Goal: Task Accomplishment & Management: Manage account settings

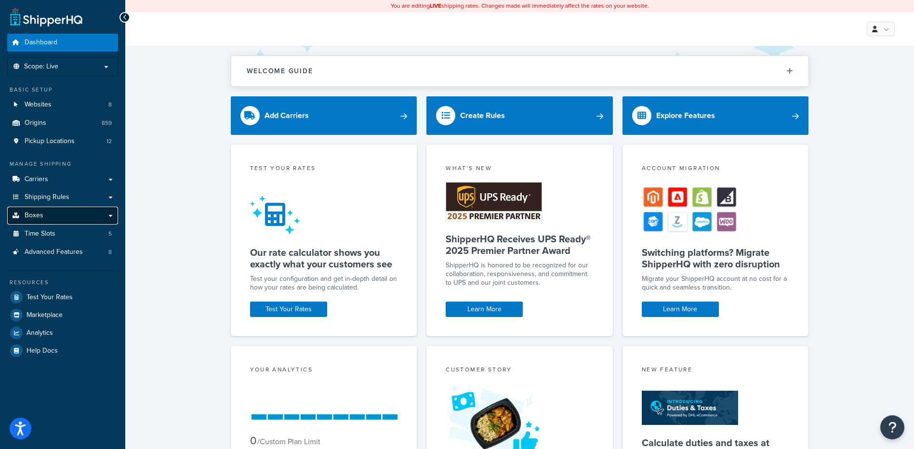
click at [57, 207] on link "Boxes" at bounding box center [62, 216] width 111 height 18
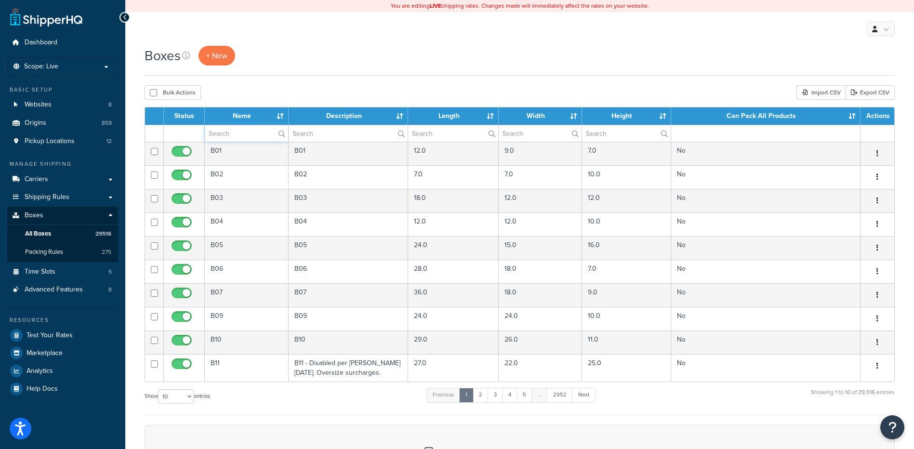
click at [217, 133] on input "text" at bounding box center [246, 133] width 83 height 16
paste input "30W904"
type input "30W904"
click at [260, 80] on div "Boxes + New Bulk Actions Duplicate Delete Import CSV Export CSV Contact Us Send…" at bounding box center [519, 330] width 788 height 569
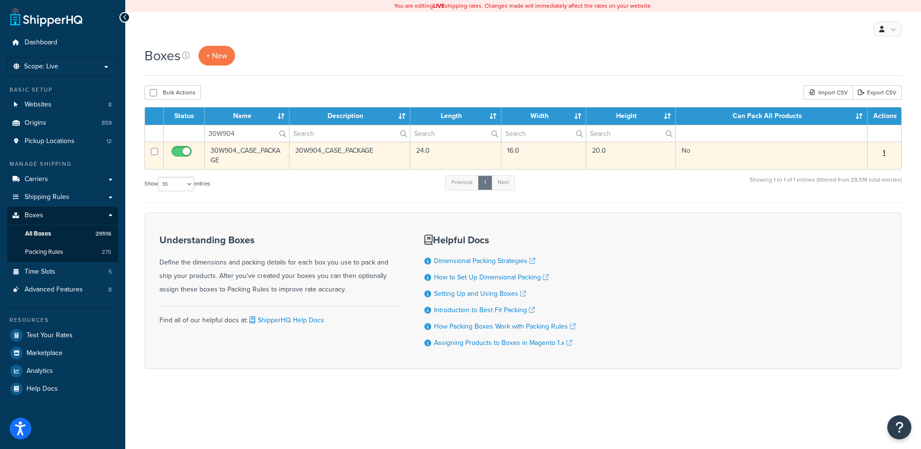
click at [885, 152] on icon "button" at bounding box center [884, 153] width 2 height 7
click at [847, 207] on link "Delete" at bounding box center [852, 211] width 76 height 20
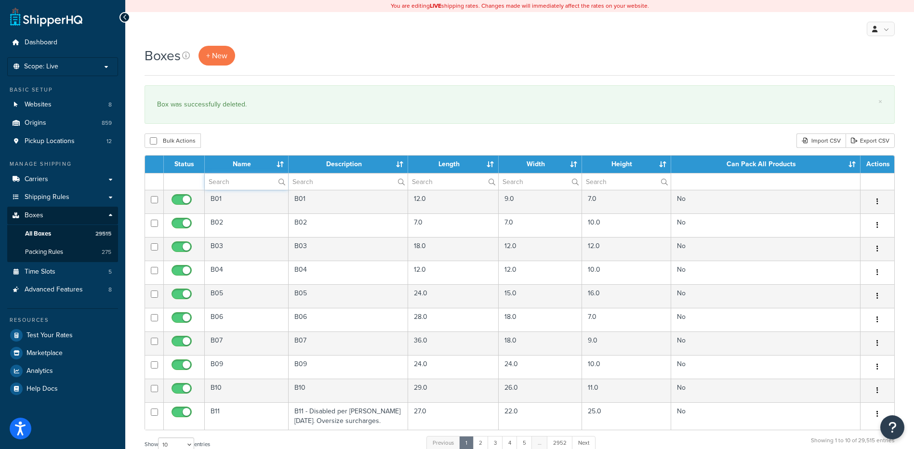
click at [222, 181] on input "text" at bounding box center [246, 181] width 83 height 16
paste input "67B10L"
type input "67B10L"
click at [240, 139] on div "Bulk Actions Duplicate [GEOGRAPHIC_DATA] Import CSV Export CSV" at bounding box center [519, 140] width 750 height 14
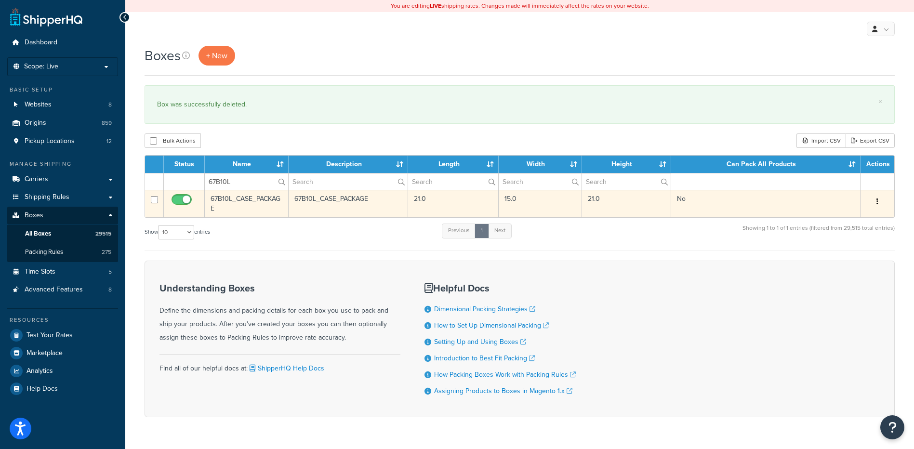
click at [875, 200] on button "button" at bounding box center [876, 201] width 13 height 15
click at [850, 264] on link "Delete" at bounding box center [845, 259] width 76 height 20
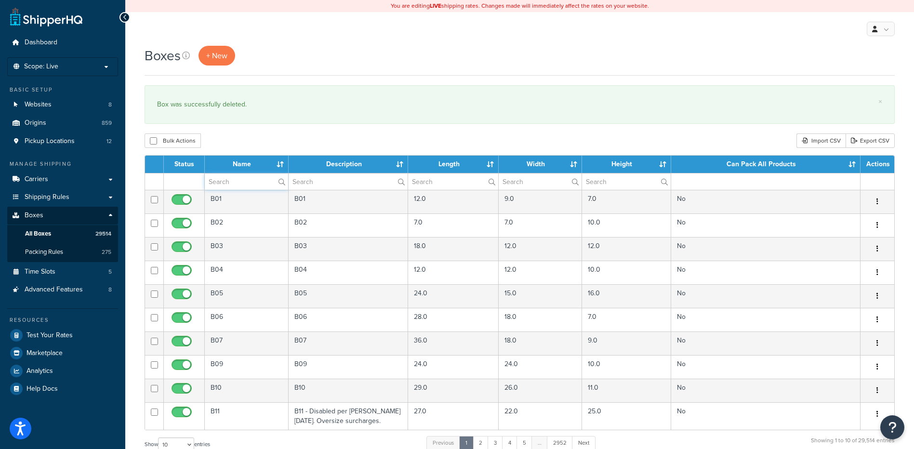
click at [217, 187] on input "text" at bounding box center [246, 181] width 83 height 16
paste input "37WES8"
type input "37WES8"
click at [240, 133] on div "Boxes + New × Box was successfully deleted. Bulk Actions Duplicate Delete Impor…" at bounding box center [519, 354] width 788 height 617
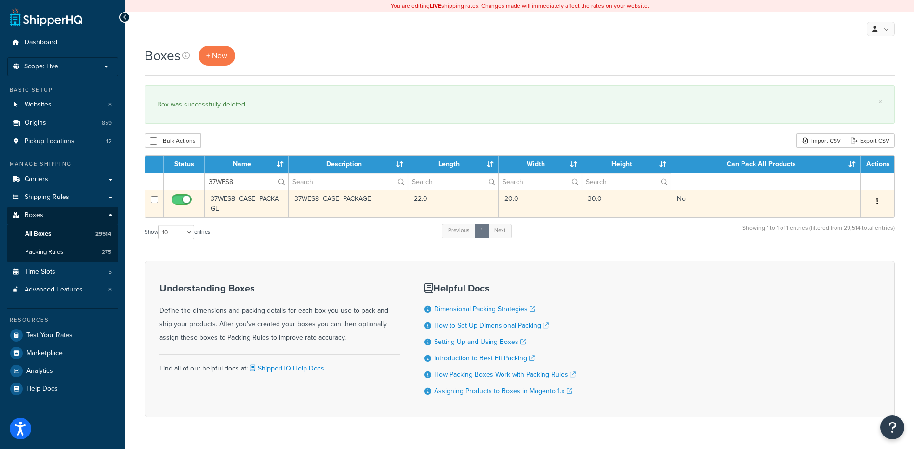
click at [878, 200] on button "button" at bounding box center [876, 201] width 13 height 15
click at [867, 260] on link "Delete" at bounding box center [845, 259] width 76 height 20
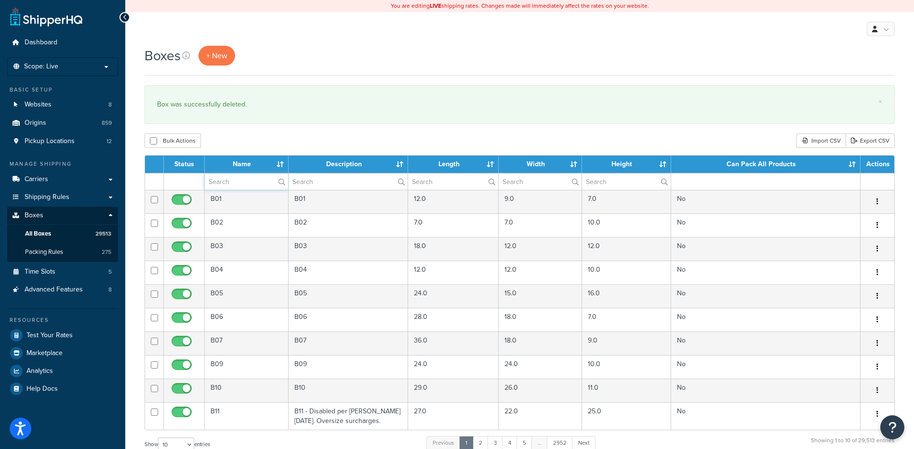
click at [243, 182] on input "text" at bounding box center [246, 181] width 83 height 16
paste input "30W020"
type input "30W020"
click at [257, 142] on div "Bulk Actions Duplicate Delete Import CSV Export CSV" at bounding box center [519, 140] width 750 height 14
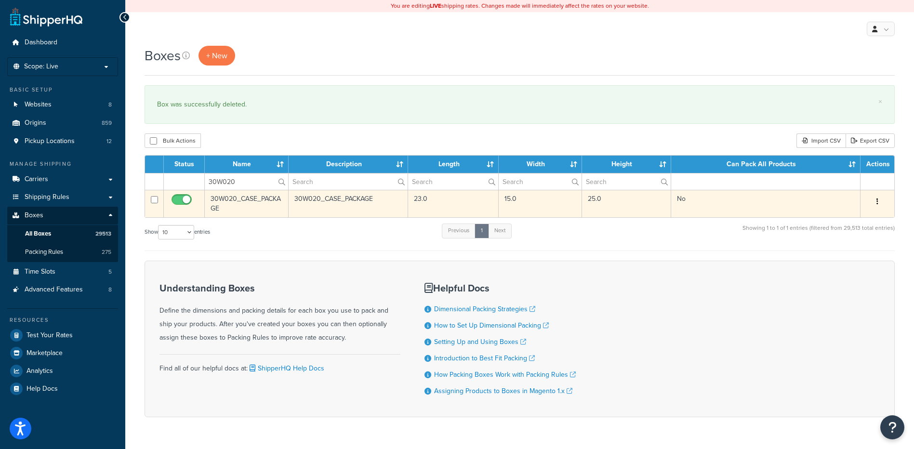
click at [878, 204] on button "button" at bounding box center [876, 201] width 13 height 15
click at [846, 257] on link "Delete" at bounding box center [845, 259] width 76 height 20
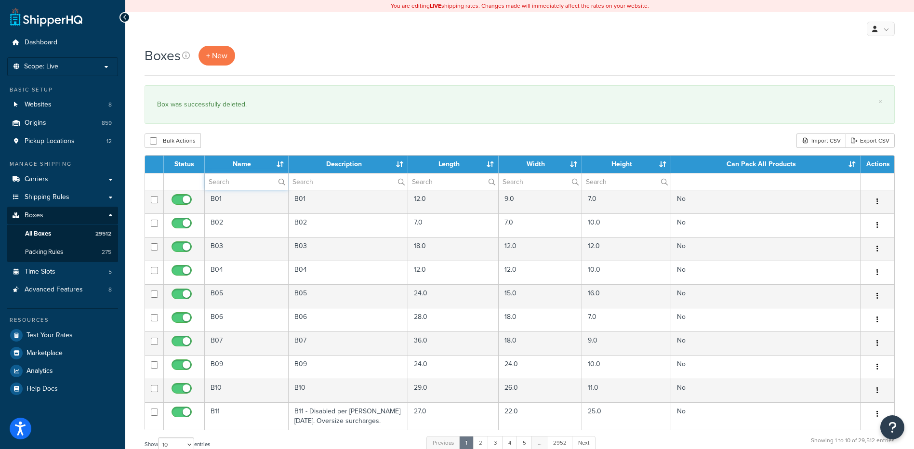
click at [232, 179] on input "text" at bounding box center [246, 181] width 83 height 16
paste input "30WP07"
type input "30WP07"
click at [274, 137] on div "Bulk Actions Duplicate [GEOGRAPHIC_DATA] Import CSV Export CSV" at bounding box center [519, 140] width 750 height 14
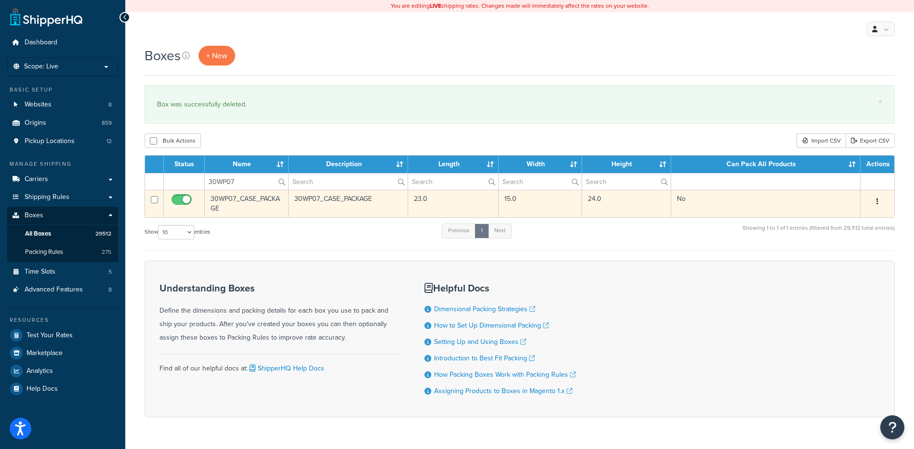
click at [873, 202] on button "button" at bounding box center [876, 201] width 13 height 15
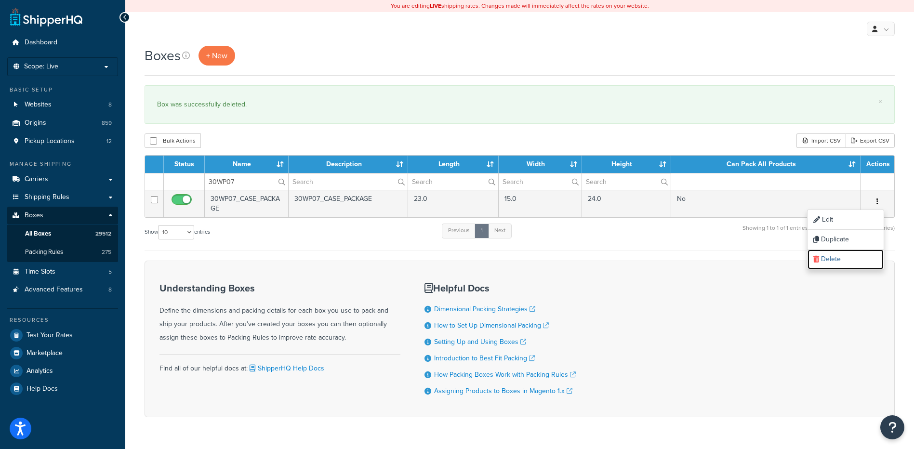
click at [833, 262] on link "Delete" at bounding box center [845, 259] width 76 height 20
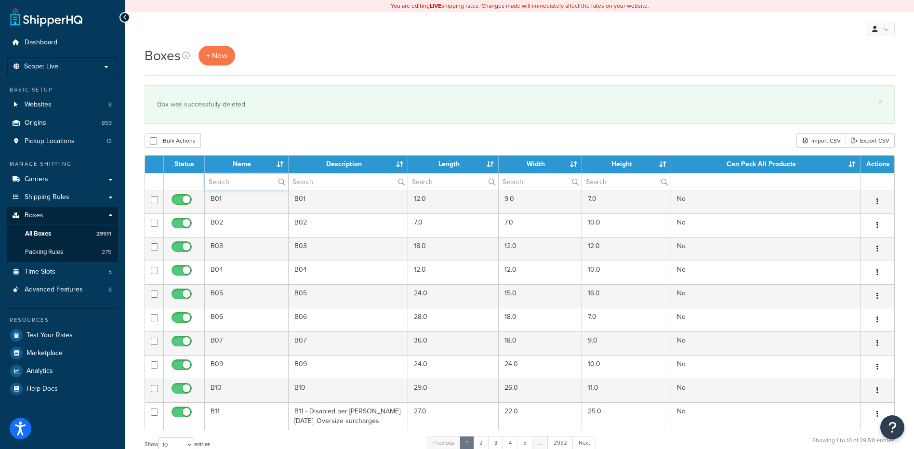
click at [217, 185] on input "text" at bounding box center [246, 181] width 83 height 16
paste input "37WSW2"
type input "37WSW2"
click at [308, 131] on div "Boxes + New × Box was successfully deleted. Bulk Actions Duplicate Delete Impor…" at bounding box center [519, 354] width 788 height 617
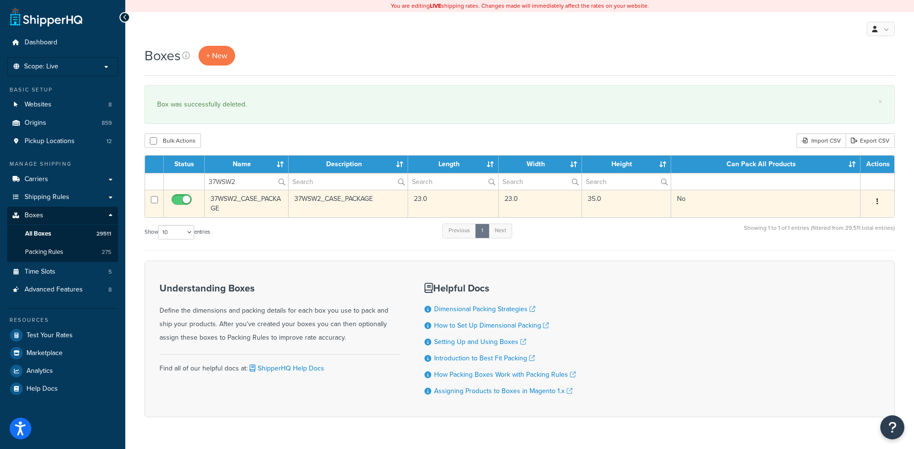
click at [881, 201] on button "button" at bounding box center [876, 201] width 13 height 15
click at [849, 260] on link "Delete" at bounding box center [845, 259] width 76 height 20
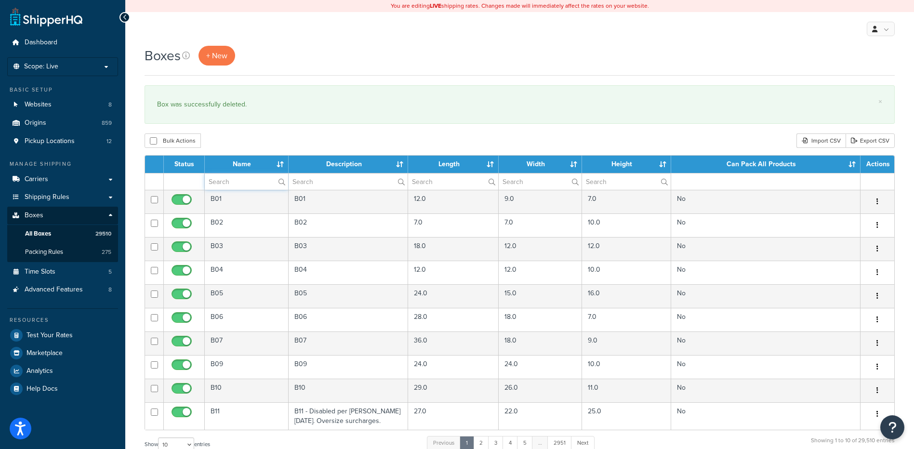
click at [238, 180] on input "text" at bounding box center [246, 181] width 83 height 16
paste input "30W18T"
type input "30W18T"
click at [257, 143] on div "Bulk Actions Duplicate [GEOGRAPHIC_DATA] Import CSV Export CSV" at bounding box center [519, 140] width 750 height 14
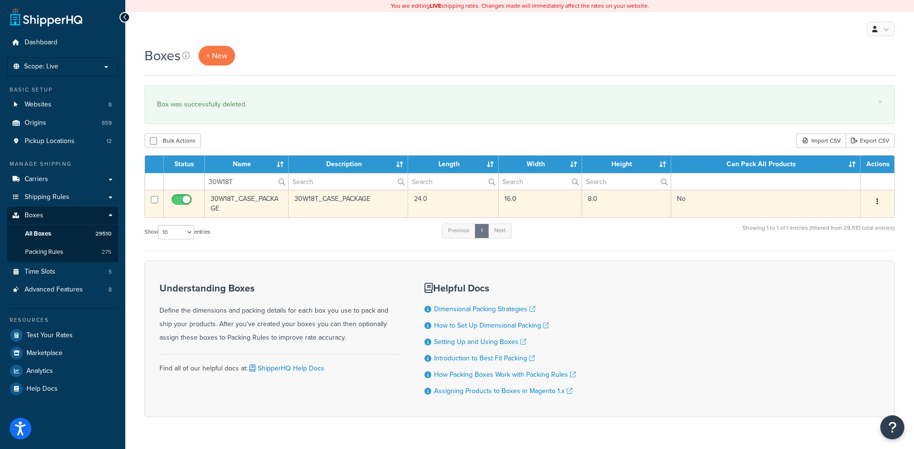
click at [876, 199] on icon "button" at bounding box center [877, 201] width 2 height 7
click at [840, 261] on link "Delete" at bounding box center [845, 259] width 76 height 20
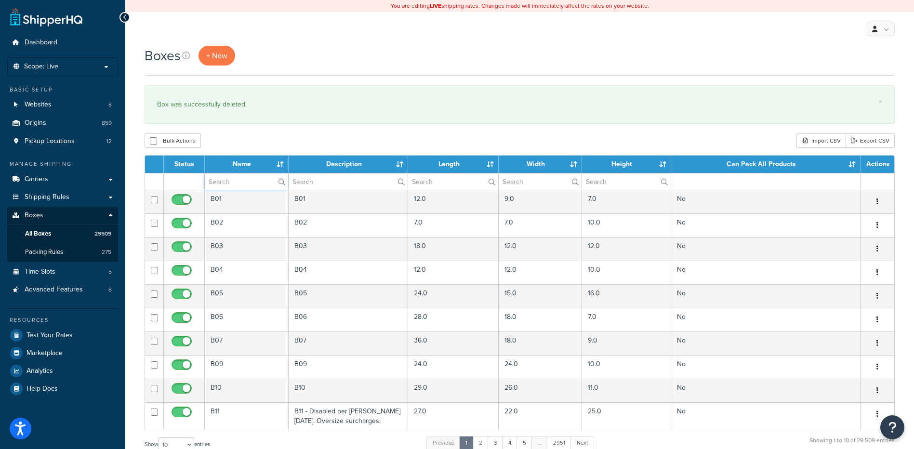
click at [233, 181] on input "text" at bounding box center [246, 181] width 83 height 16
paste input "34BSFC"
type input "34BSFC"
click at [241, 136] on div "Bulk Actions Duplicate [GEOGRAPHIC_DATA] Import CSV Export CSV" at bounding box center [519, 140] width 750 height 14
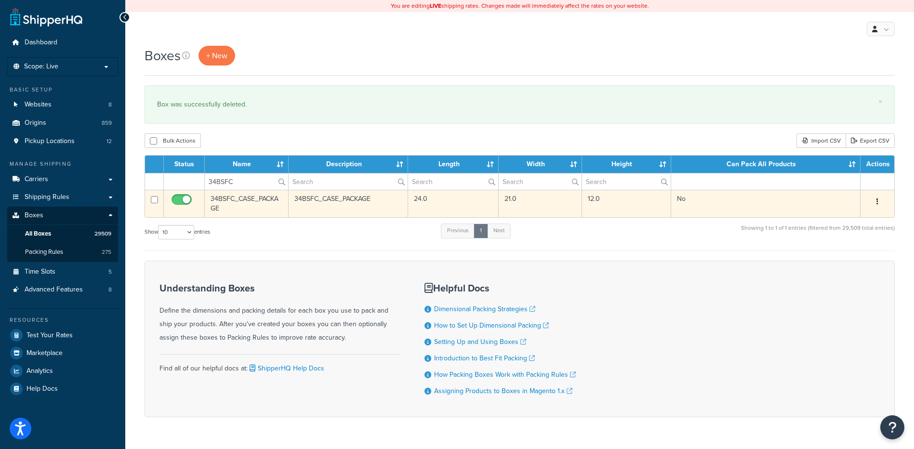
click at [875, 200] on button "button" at bounding box center [876, 201] width 13 height 15
click at [842, 258] on link "Delete" at bounding box center [845, 259] width 76 height 20
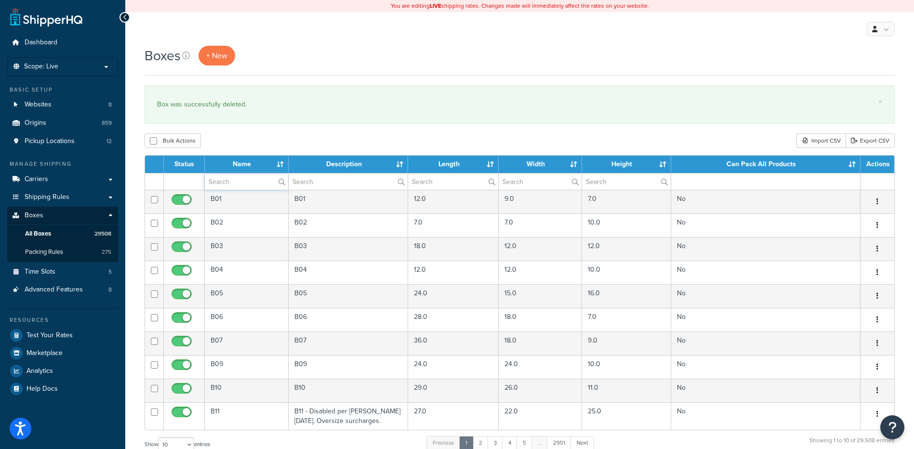
click at [225, 185] on input "text" at bounding box center [246, 181] width 83 height 16
paste input "34BSFL"
type input "34BSFL"
click at [352, 138] on div "Bulk Actions Duplicate [GEOGRAPHIC_DATA] Import CSV Export CSV" at bounding box center [519, 140] width 750 height 14
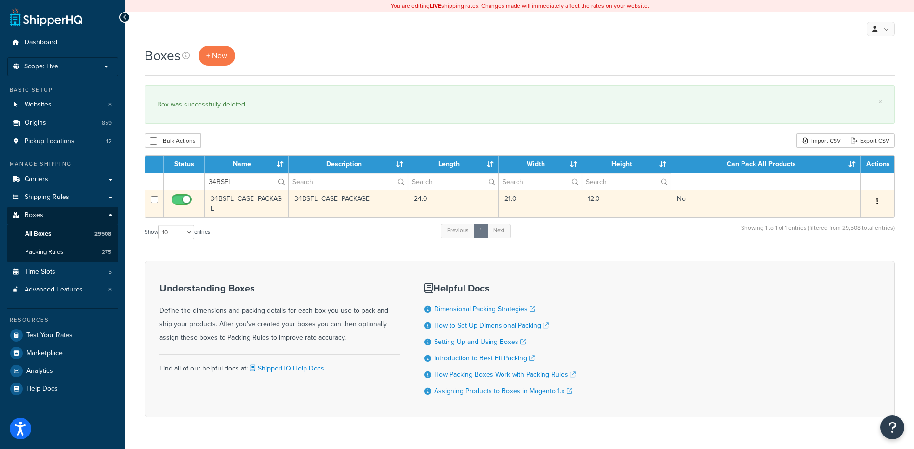
click at [879, 206] on button "button" at bounding box center [876, 201] width 13 height 15
click at [842, 259] on link "Delete" at bounding box center [845, 259] width 76 height 20
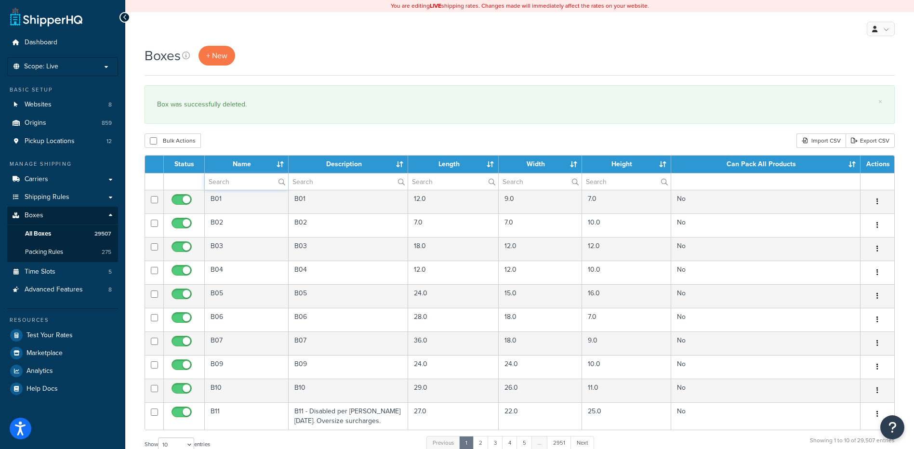
click at [227, 185] on input "text" at bounding box center [246, 181] width 83 height 16
paste input "34W51L"
type input "34W51L"
click at [286, 144] on div "Bulk Actions Duplicate [GEOGRAPHIC_DATA] Import CSV Export CSV" at bounding box center [519, 140] width 750 height 14
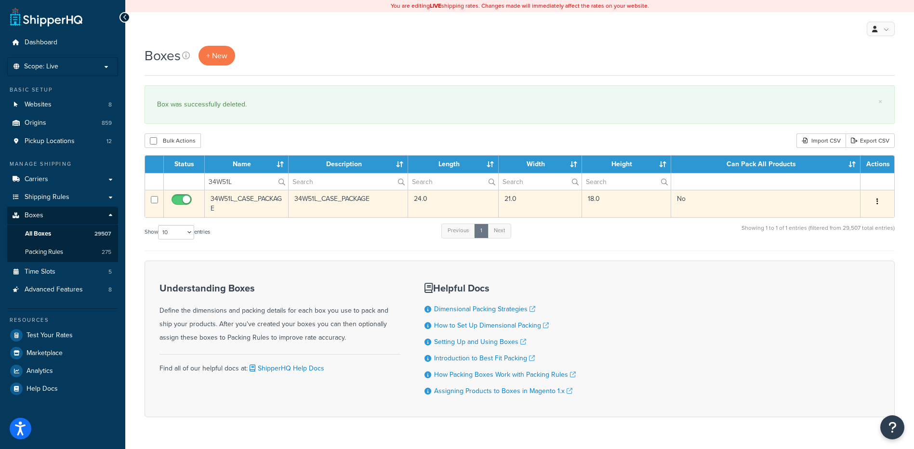
click at [883, 200] on button "button" at bounding box center [876, 201] width 13 height 15
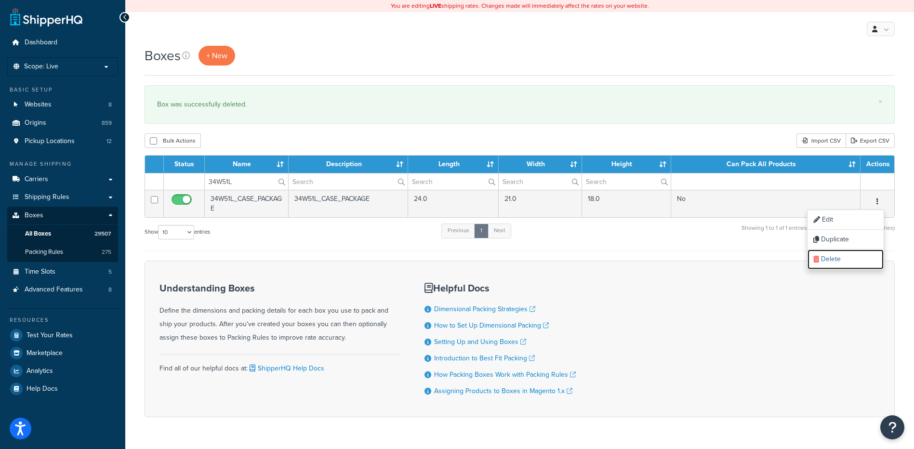
drag, startPoint x: 857, startPoint y: 261, endPoint x: 509, endPoint y: 29, distance: 417.5
click at [857, 261] on link "Delete" at bounding box center [845, 259] width 76 height 20
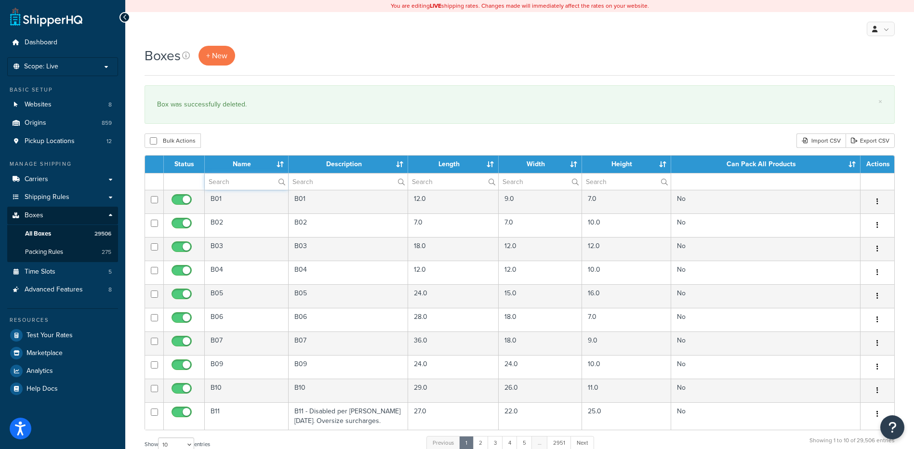
click at [233, 182] on input "text" at bounding box center [246, 181] width 83 height 16
paste input "37BCW1"
type input "37BCW1"
click at [244, 141] on div "Bulk Actions Duplicate [GEOGRAPHIC_DATA] Import CSV Export CSV" at bounding box center [519, 140] width 750 height 14
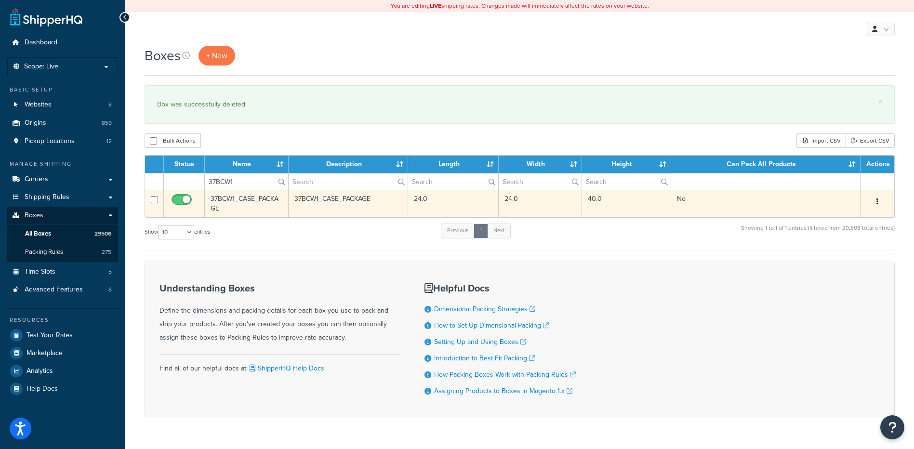
click at [875, 199] on button "button" at bounding box center [876, 201] width 13 height 15
click at [849, 259] on link "Delete" at bounding box center [845, 259] width 76 height 20
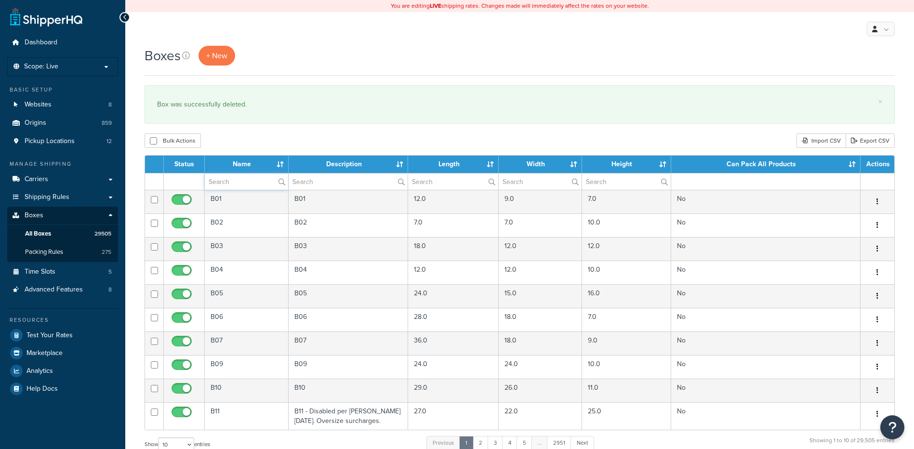
click at [260, 178] on input "text" at bounding box center [246, 181] width 83 height 16
paste input "37BCW9"
type input "37BCW9"
click at [270, 135] on div "Bulk Actions Duplicate [GEOGRAPHIC_DATA] Import CSV Export CSV" at bounding box center [519, 140] width 750 height 14
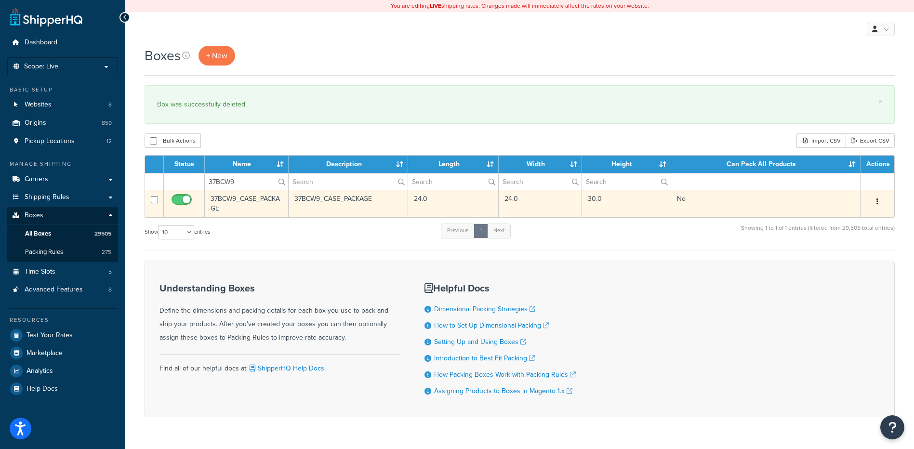
click at [881, 203] on button "button" at bounding box center [876, 201] width 13 height 15
click at [856, 261] on link "Delete" at bounding box center [845, 259] width 76 height 20
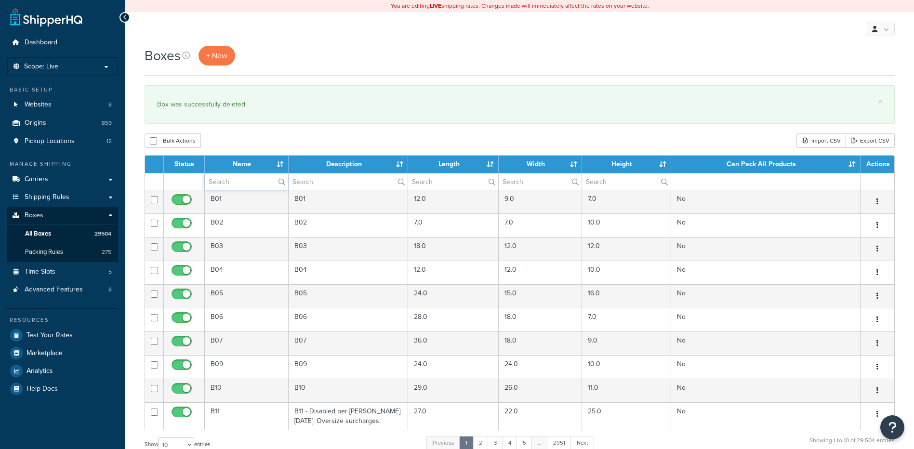
click at [226, 183] on input "text" at bounding box center [246, 181] width 83 height 16
paste input "37BFG1"
type input "37BFG1"
click at [238, 143] on div "Bulk Actions Duplicate [GEOGRAPHIC_DATA] Import CSV Export CSV" at bounding box center [519, 140] width 750 height 14
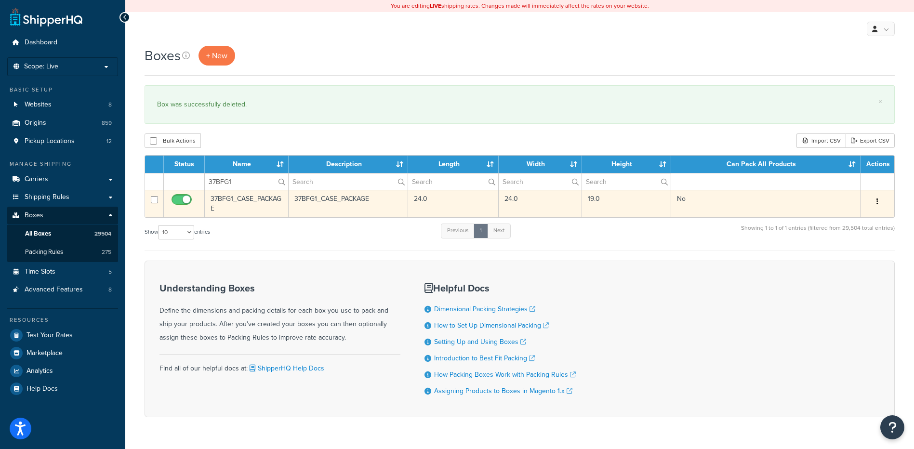
click at [880, 204] on button "button" at bounding box center [876, 201] width 13 height 15
click at [855, 261] on link "Delete" at bounding box center [845, 259] width 76 height 20
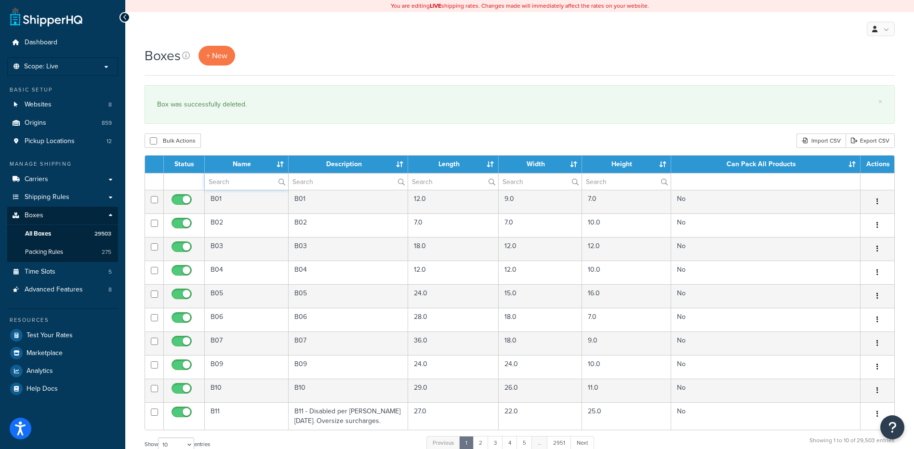
click at [241, 179] on input "text" at bounding box center [246, 181] width 83 height 16
paste input "37BFG2"
type input "37BFG2"
click at [278, 139] on div "Bulk Actions Duplicate [GEOGRAPHIC_DATA] Import CSV Export CSV" at bounding box center [519, 140] width 750 height 14
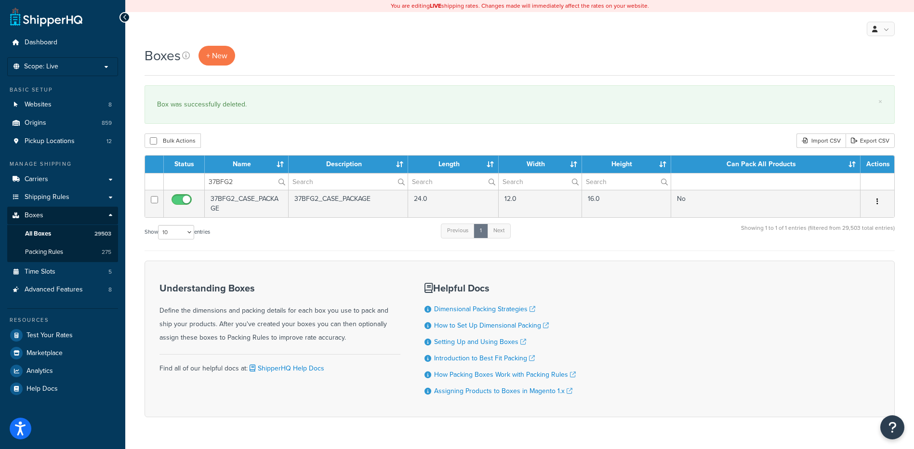
click at [880, 202] on button "button" at bounding box center [876, 201] width 13 height 15
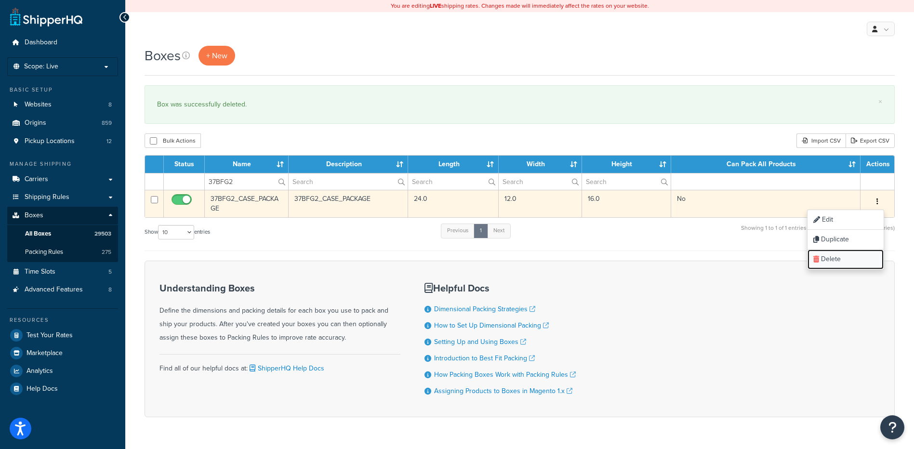
click at [857, 261] on link "Delete" at bounding box center [845, 259] width 76 height 20
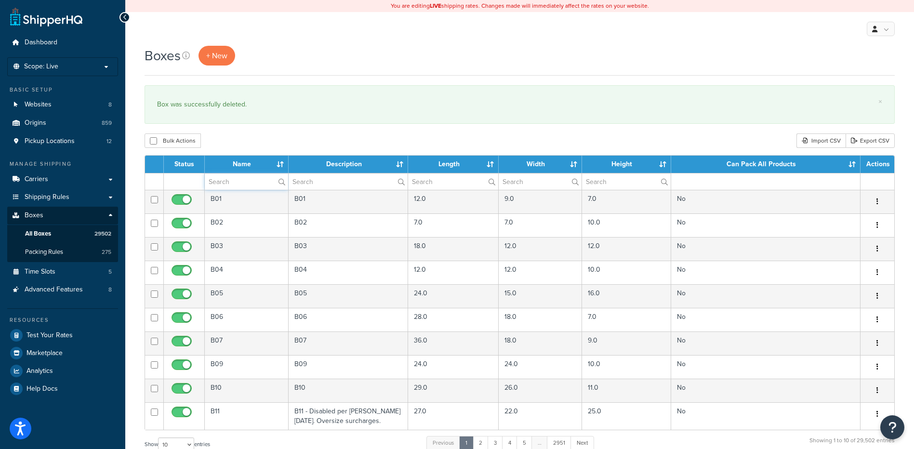
drag, startPoint x: 248, startPoint y: 180, endPoint x: 248, endPoint y: 169, distance: 11.6
click at [248, 180] on input "text" at bounding box center [246, 181] width 83 height 16
paste input "37BFG2"
click at [251, 148] on div "Bulk Actions Duplicate [GEOGRAPHIC_DATA] Import CSV Export CSV" at bounding box center [519, 140] width 750 height 14
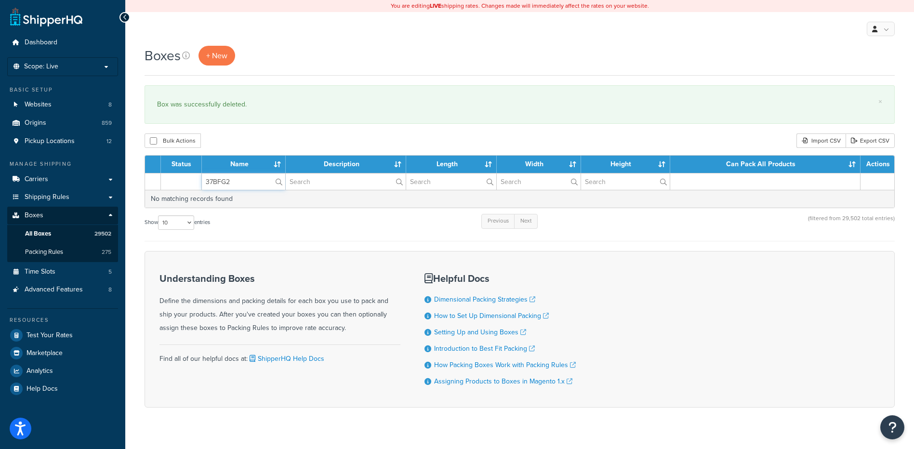
drag, startPoint x: 249, startPoint y: 187, endPoint x: 155, endPoint y: 170, distance: 95.9
click at [155, 170] on table "Status Name Description Length Width Height Can Pack All Products Actions 37BFG…" at bounding box center [519, 181] width 750 height 53
paste input "3"
type input "37BFG3"
click at [202, 134] on div "Bulk Actions Duplicate [GEOGRAPHIC_DATA] Import CSV Export CSV" at bounding box center [519, 140] width 750 height 14
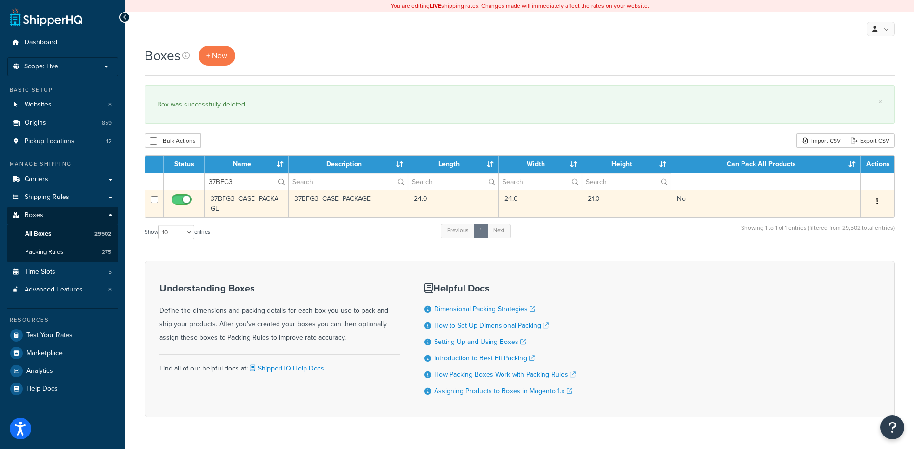
click at [876, 200] on icon "button" at bounding box center [877, 201] width 2 height 7
drag, startPoint x: 858, startPoint y: 255, endPoint x: 501, endPoint y: 27, distance: 423.6
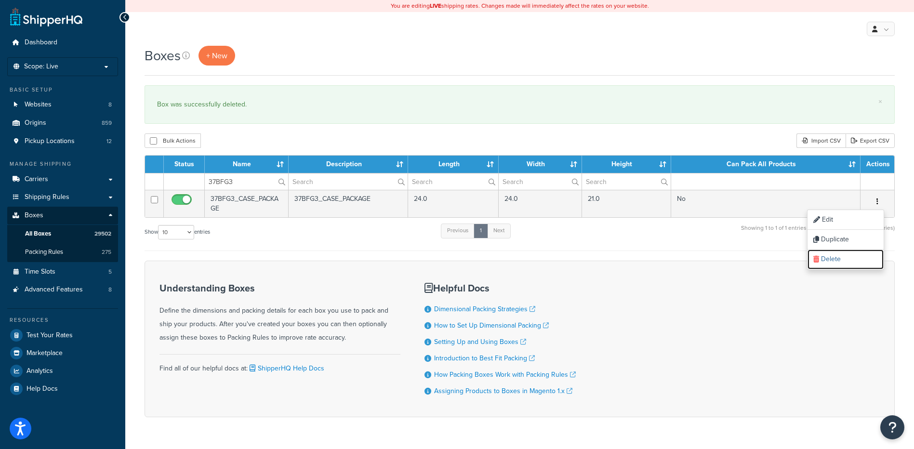
click at [858, 255] on link "Delete" at bounding box center [845, 259] width 76 height 20
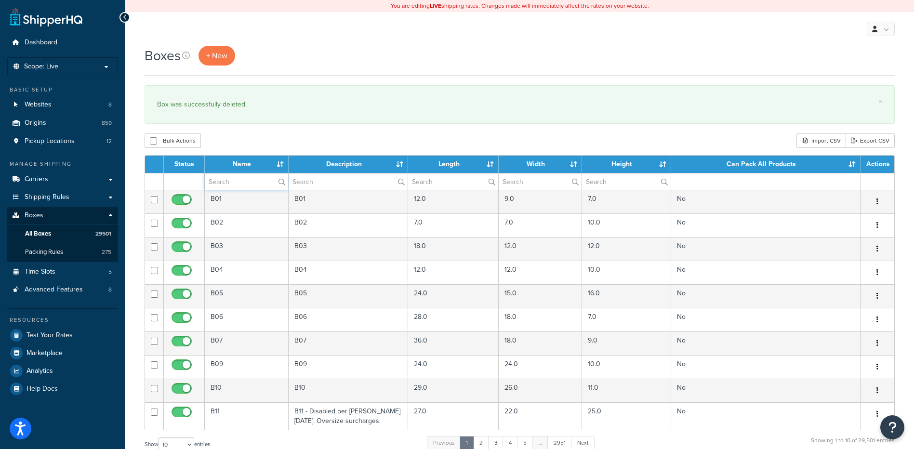
click at [226, 185] on input "text" at bounding box center [246, 181] width 83 height 16
paste input "37WGMD"
type input "37WGMD"
click at [239, 134] on div "Bulk Actions Duplicate [GEOGRAPHIC_DATA] Import CSV Export CSV" at bounding box center [519, 140] width 750 height 14
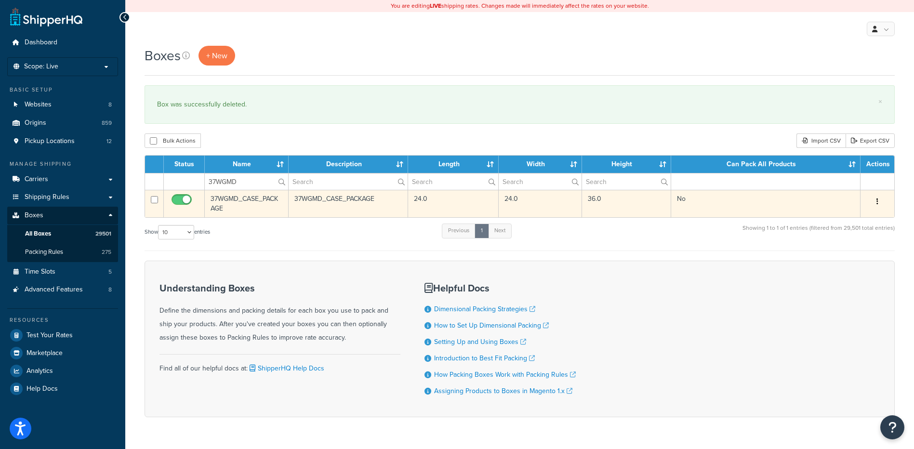
click at [878, 202] on button "button" at bounding box center [876, 201] width 13 height 15
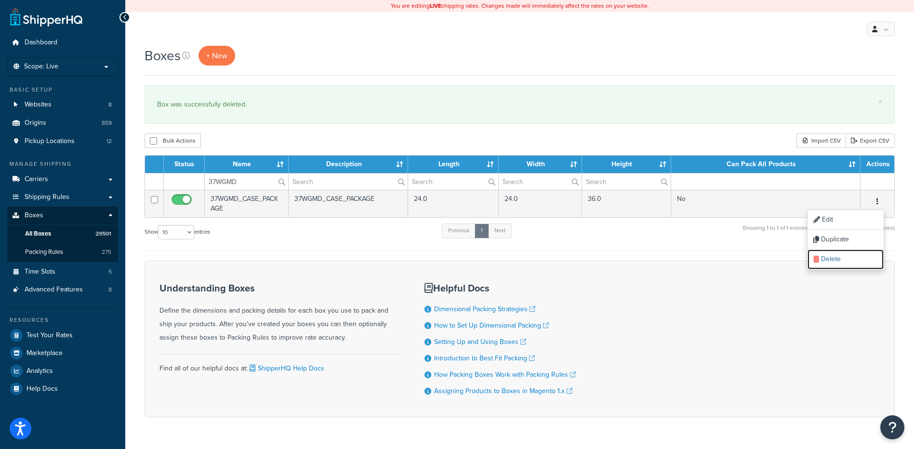
click at [837, 258] on link "Delete" at bounding box center [845, 259] width 76 height 20
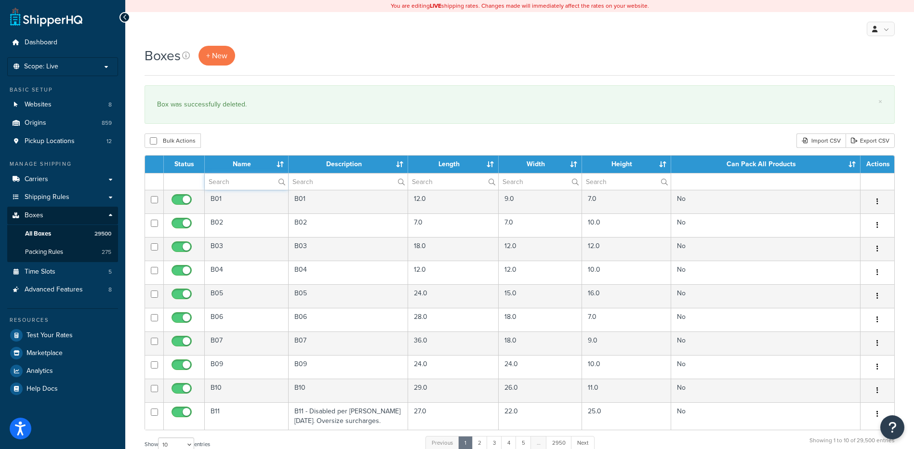
click at [216, 179] on input "text" at bounding box center [246, 181] width 83 height 16
paste input "37WSR0"
type input "37WSR0"
click at [261, 144] on div "Bulk Actions Duplicate [GEOGRAPHIC_DATA] Import CSV Export CSV" at bounding box center [519, 140] width 750 height 14
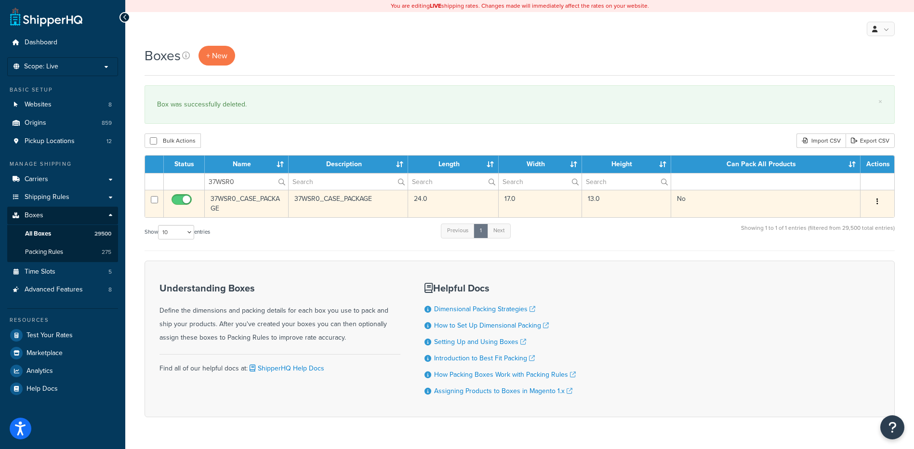
click at [881, 202] on button "button" at bounding box center [876, 201] width 13 height 15
click at [845, 262] on link "Delete" at bounding box center [845, 259] width 76 height 20
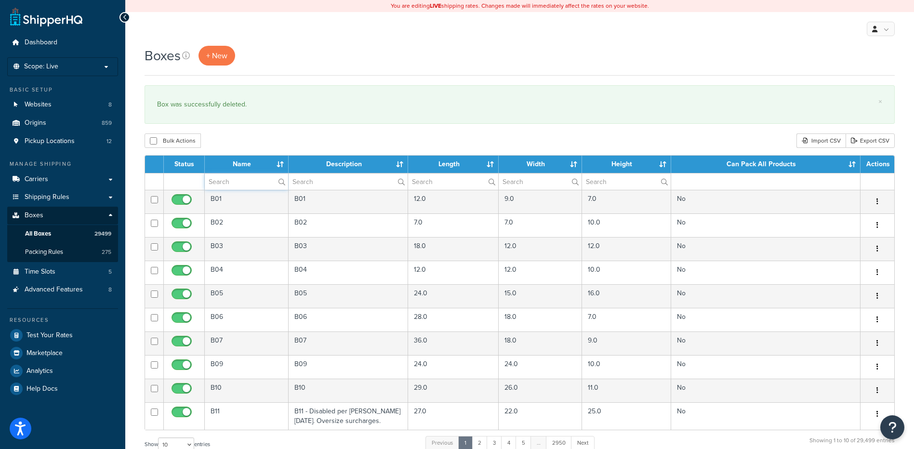
click at [234, 183] on input "text" at bounding box center [246, 181] width 83 height 16
paste input "37WSR7"
type input "37WSR7"
click at [286, 145] on div "Bulk Actions Duplicate Delete Import CSV Export CSV" at bounding box center [519, 140] width 750 height 14
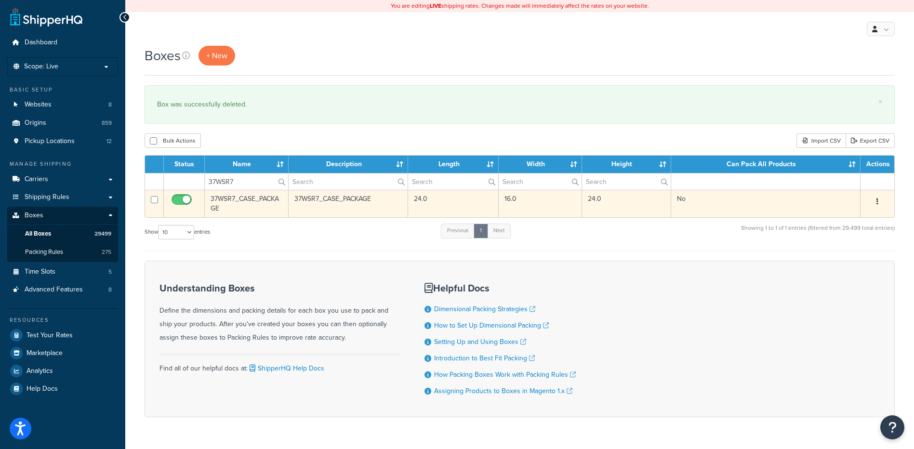
click at [878, 199] on button "button" at bounding box center [876, 201] width 13 height 15
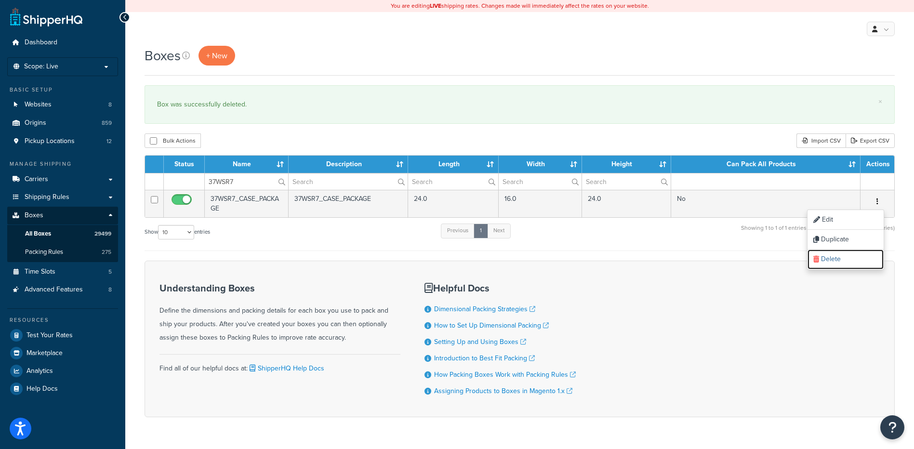
click at [853, 256] on link "Delete" at bounding box center [845, 259] width 76 height 20
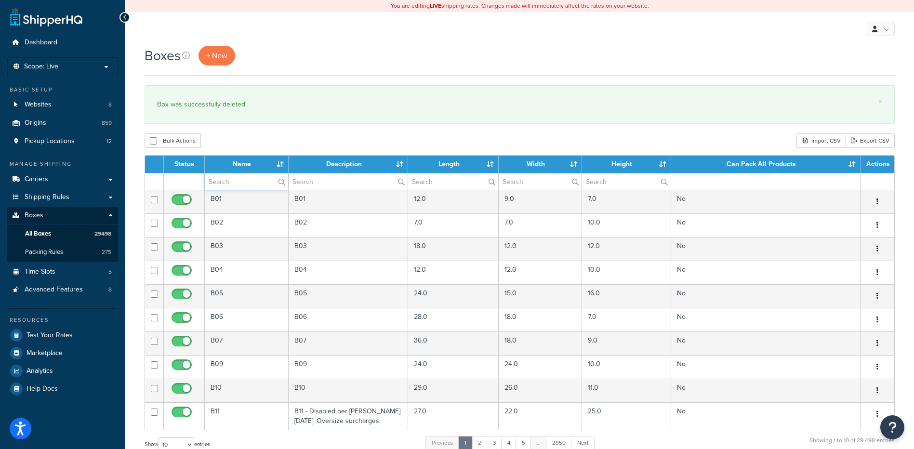
click at [229, 188] on input "text" at bounding box center [246, 181] width 83 height 16
paste input "37WT02"
type input "37WT02"
click at [267, 140] on div "Bulk Actions Duplicate [GEOGRAPHIC_DATA] Import CSV Export CSV" at bounding box center [519, 140] width 750 height 14
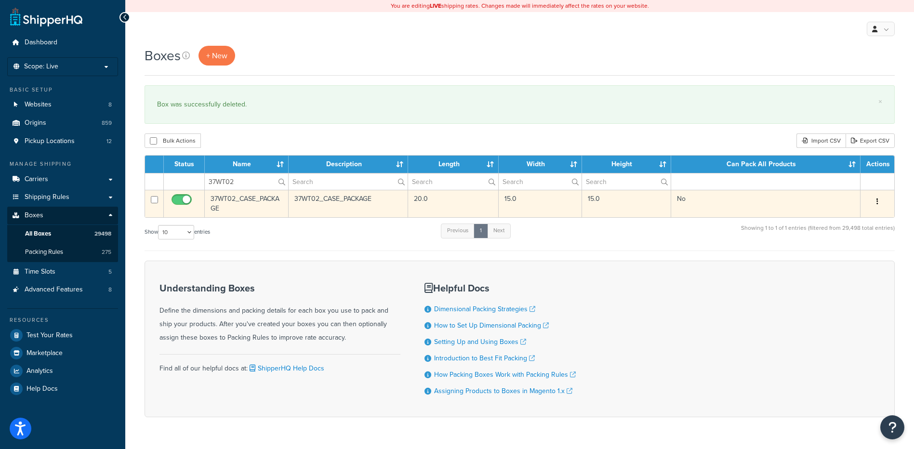
click at [874, 202] on button "button" at bounding box center [876, 201] width 13 height 15
click at [855, 254] on link "Delete" at bounding box center [845, 259] width 76 height 20
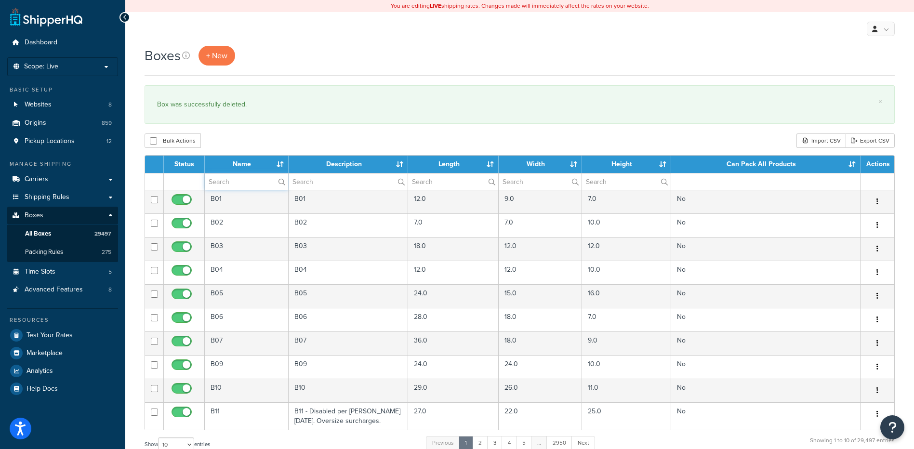
click at [248, 182] on input "text" at bounding box center [246, 181] width 83 height 16
paste input "44W04B"
type input "44W04B"
click at [308, 140] on div "Bulk Actions Duplicate [GEOGRAPHIC_DATA] Import CSV Export CSV" at bounding box center [519, 140] width 750 height 14
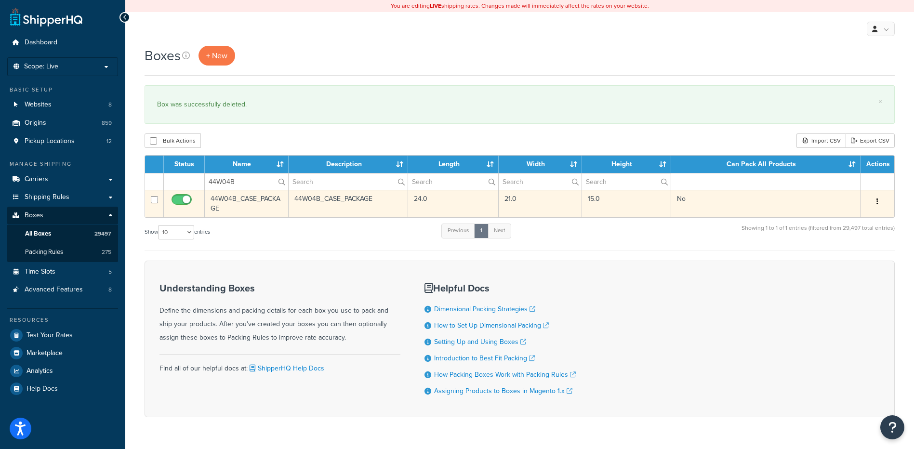
click at [879, 206] on button "button" at bounding box center [876, 201] width 13 height 15
click at [854, 265] on link "Delete" at bounding box center [845, 259] width 76 height 20
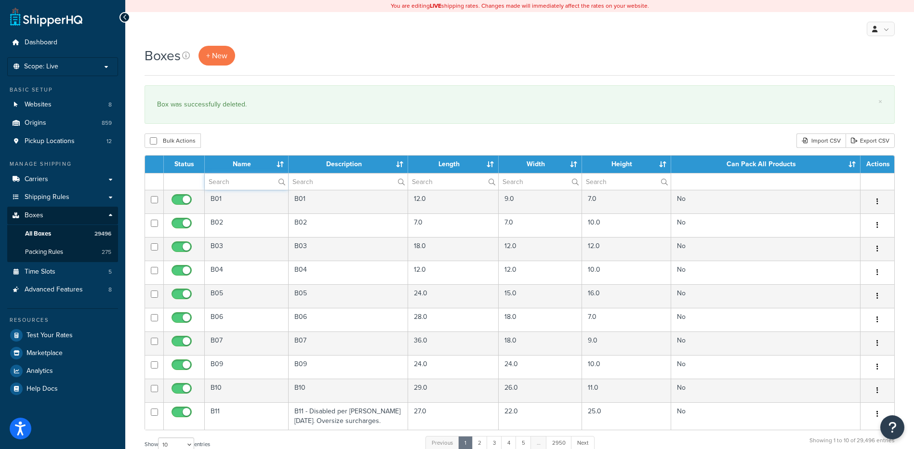
click at [254, 181] on input "text" at bounding box center [246, 181] width 83 height 16
paste input "67W04C"
type input "67W04C"
click at [286, 135] on div "Bulk Actions Duplicate [GEOGRAPHIC_DATA] Import CSV Export CSV" at bounding box center [519, 140] width 750 height 14
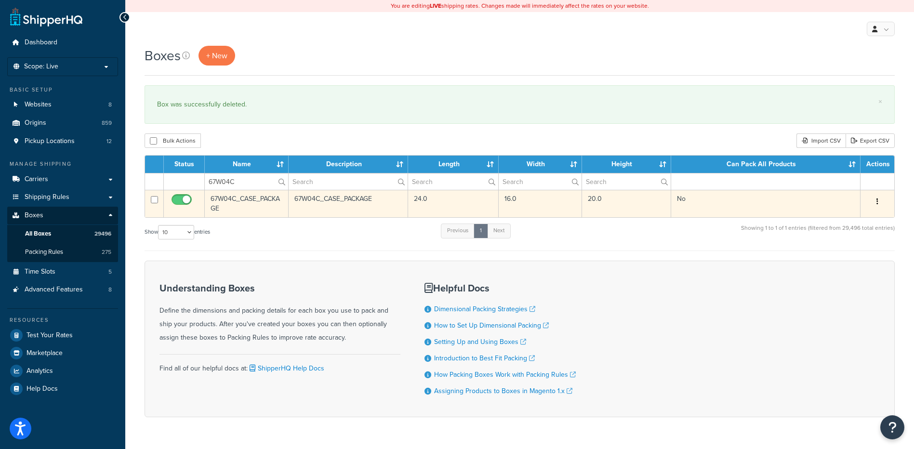
click at [878, 199] on button "button" at bounding box center [876, 201] width 13 height 15
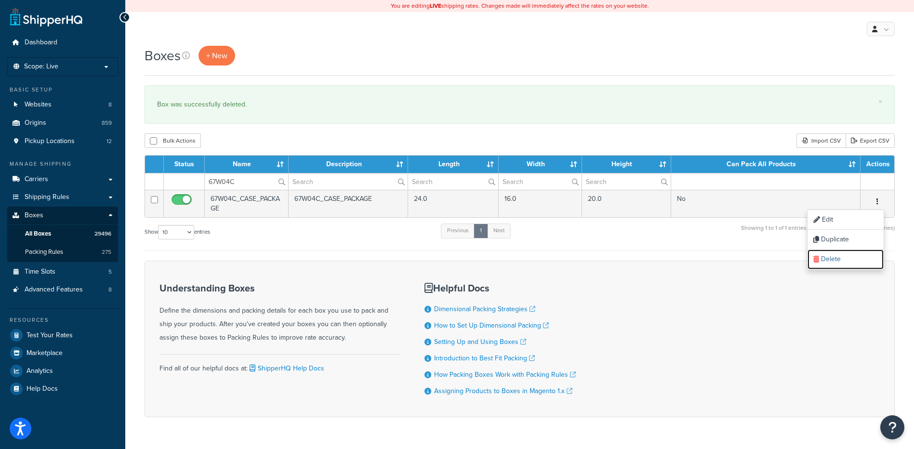
drag, startPoint x: 863, startPoint y: 262, endPoint x: 503, endPoint y: 26, distance: 431.0
click at [863, 262] on link "Delete" at bounding box center [845, 259] width 76 height 20
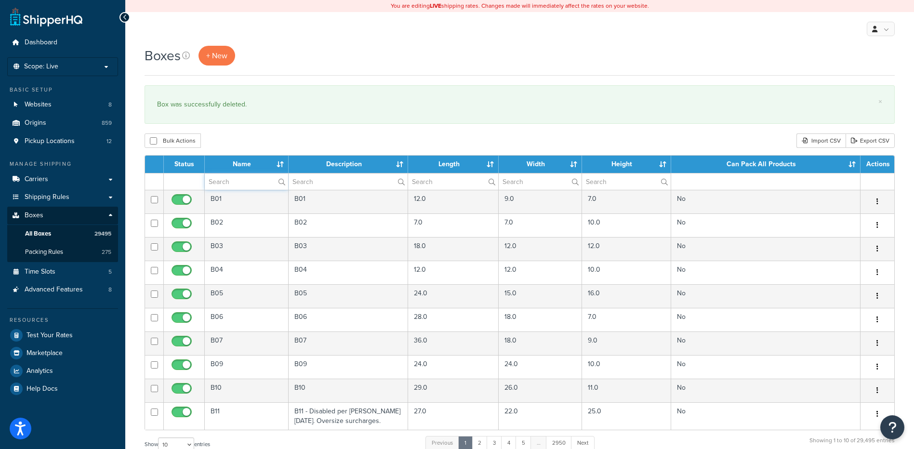
click at [237, 181] on input "text" at bounding box center [246, 181] width 83 height 16
paste input "68W4AF"
type input "68W4AF"
click at [311, 125] on div "Boxes + New × Box was successfully deleted. Bulk Actions Duplicate [GEOGRAPHIC_…" at bounding box center [519, 354] width 788 height 617
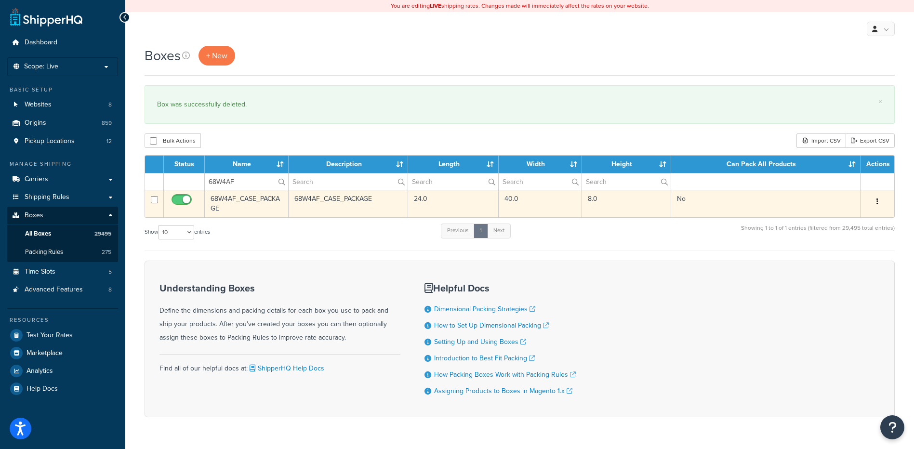
click at [882, 199] on button "button" at bounding box center [876, 201] width 13 height 15
click at [847, 255] on link "Delete" at bounding box center [845, 259] width 76 height 20
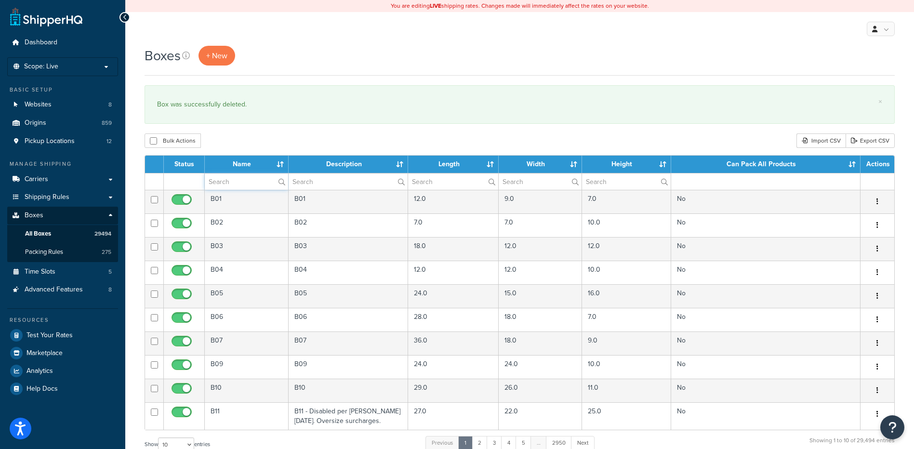
click at [231, 184] on input "text" at bounding box center [246, 181] width 83 height 16
paste input "26BDH3"
type input "26BDH3"
click at [267, 128] on div "Boxes + New × Box was successfully deleted. Bulk Actions Duplicate Delete Impor…" at bounding box center [519, 354] width 788 height 617
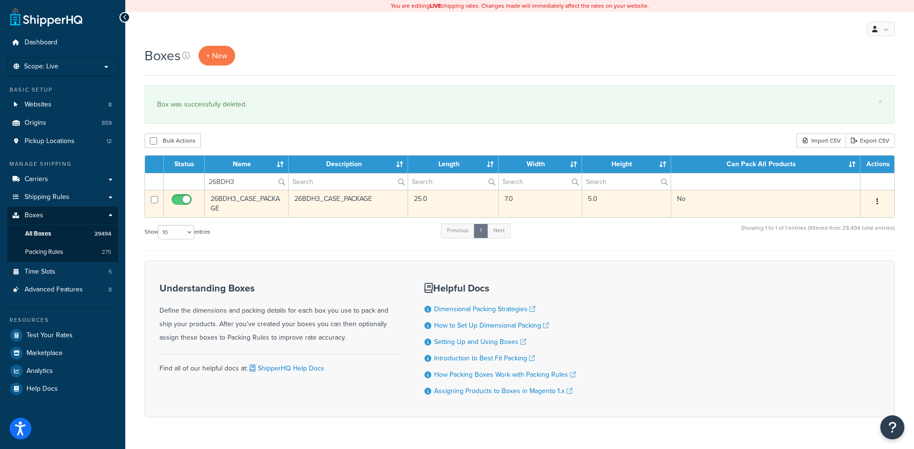
click at [876, 199] on icon "button" at bounding box center [877, 201] width 2 height 7
click at [845, 261] on link "Delete" at bounding box center [845, 259] width 76 height 20
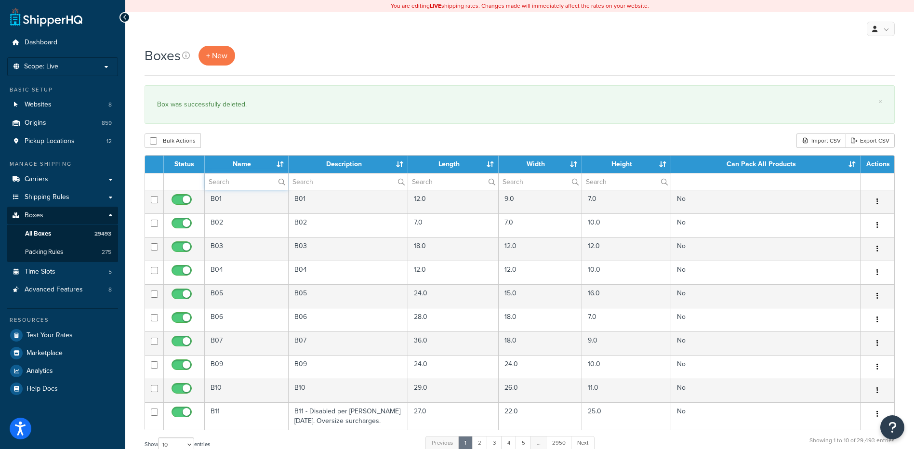
click at [244, 182] on input "text" at bounding box center [246, 181] width 83 height 16
paste input "30W04W"
type input "30W04W"
click at [284, 145] on div "Bulk Actions Duplicate [GEOGRAPHIC_DATA] Import CSV Export CSV" at bounding box center [519, 140] width 750 height 14
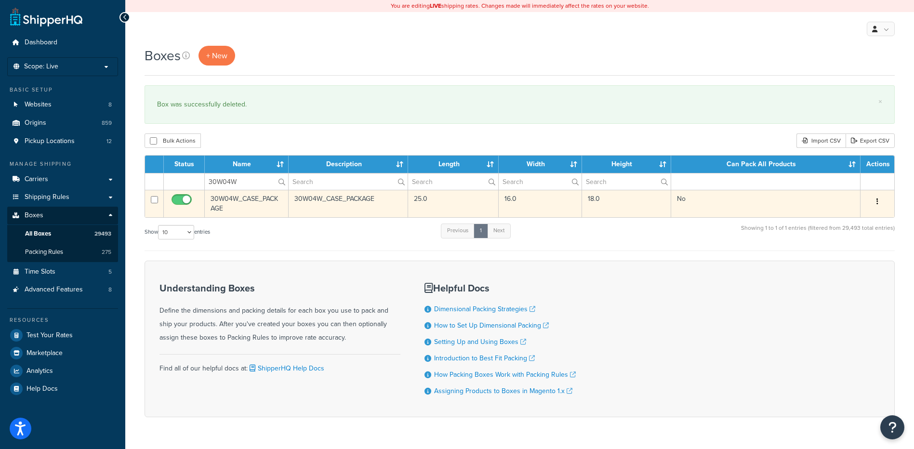
click at [875, 198] on button "button" at bounding box center [876, 201] width 13 height 15
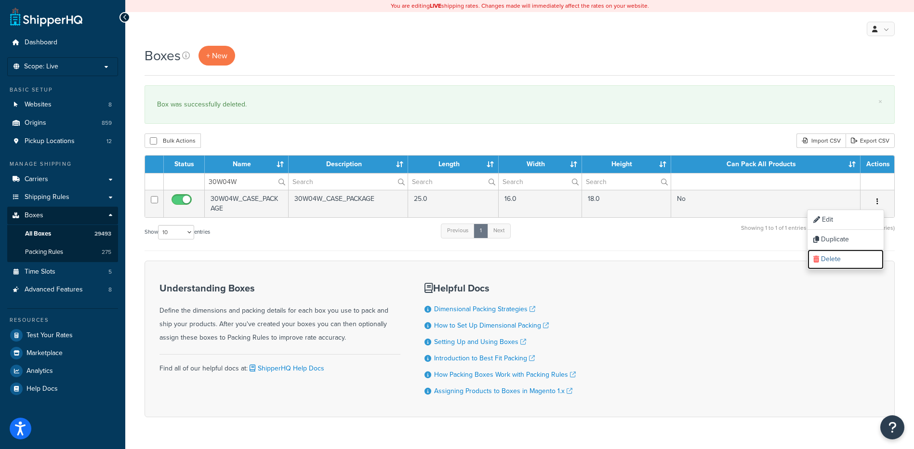
drag, startPoint x: 825, startPoint y: 260, endPoint x: 513, endPoint y: 26, distance: 389.8
click at [825, 260] on link "Delete" at bounding box center [845, 259] width 76 height 20
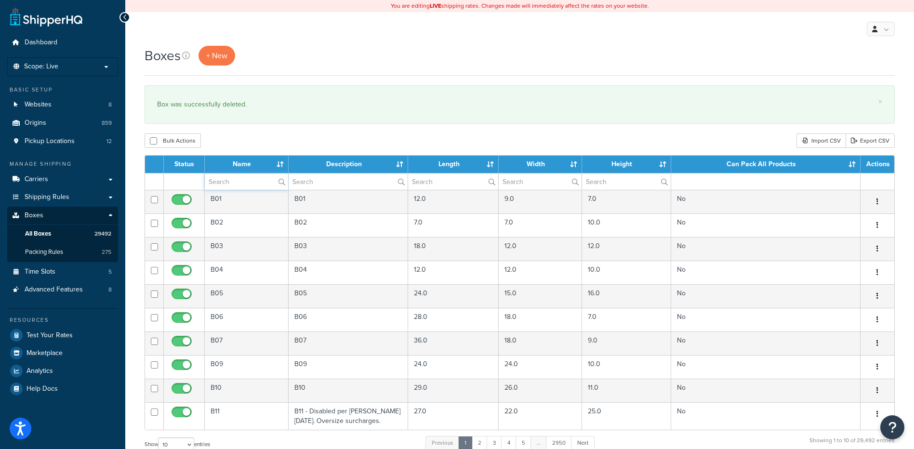
click at [216, 187] on input "text" at bounding box center [246, 181] width 83 height 16
paste input "30W143"
type input "30W143"
click at [307, 138] on div "Bulk Actions Duplicate [GEOGRAPHIC_DATA] Import CSV Export CSV" at bounding box center [519, 140] width 750 height 14
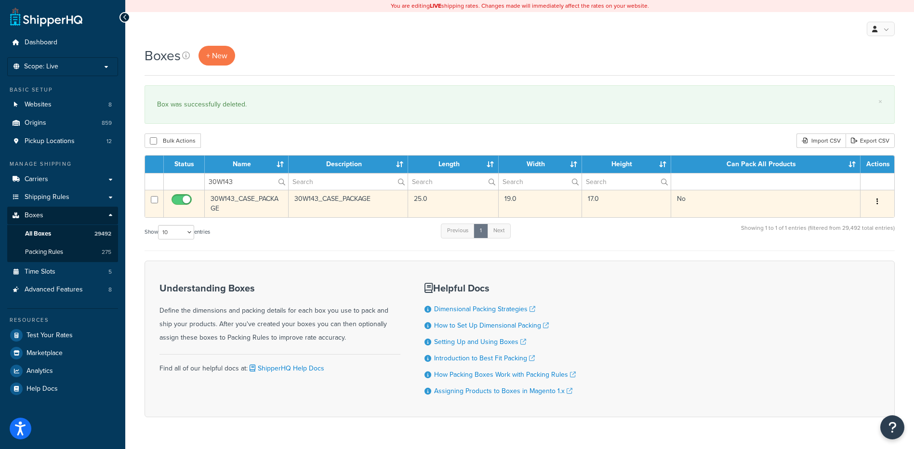
click at [877, 200] on icon "button" at bounding box center [877, 201] width 2 height 7
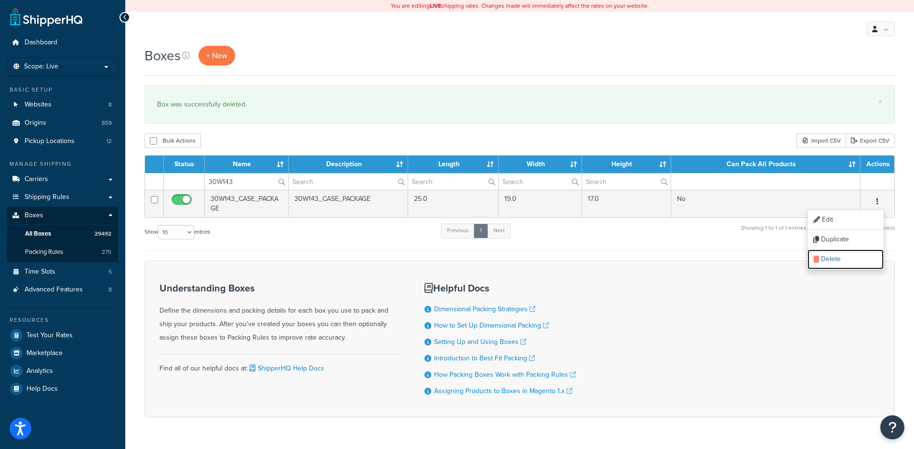
drag, startPoint x: 841, startPoint y: 257, endPoint x: 504, endPoint y: 29, distance: 407.1
click at [841, 257] on link "Delete" at bounding box center [845, 259] width 76 height 20
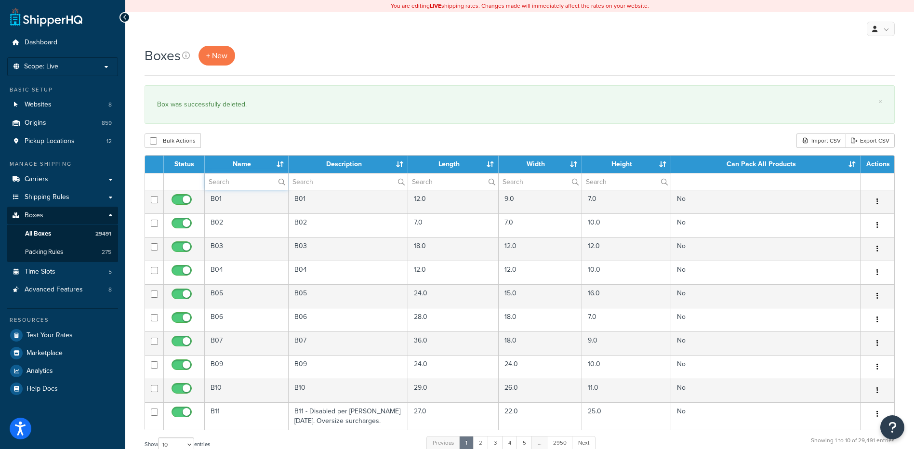
click at [231, 175] on input "text" at bounding box center [246, 181] width 83 height 16
paste input "30WCRF"
type input "30WCRF"
click at [293, 134] on div "Bulk Actions Duplicate [GEOGRAPHIC_DATA] Import CSV Export CSV" at bounding box center [519, 140] width 750 height 14
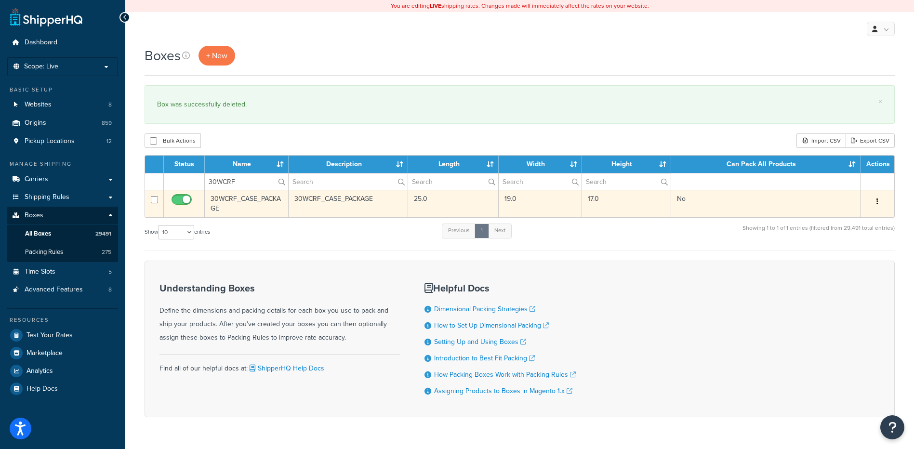
click at [876, 203] on icon "button" at bounding box center [877, 201] width 2 height 7
click at [859, 263] on link "Delete" at bounding box center [845, 259] width 76 height 20
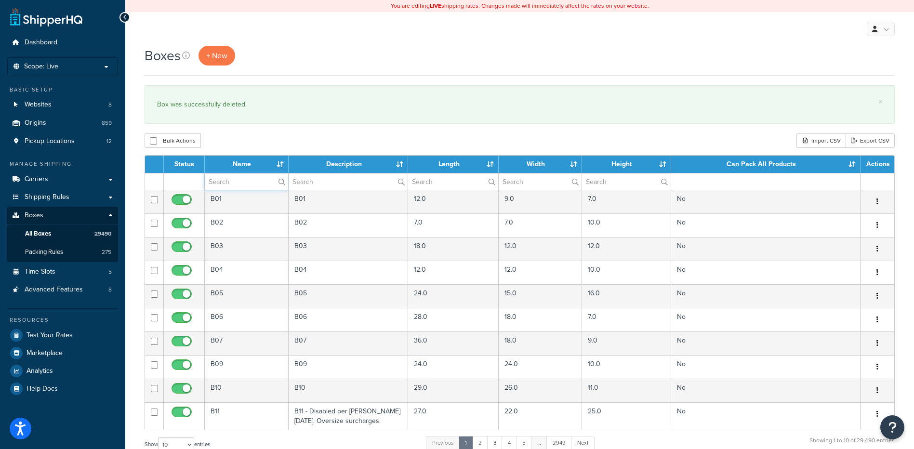
click at [222, 182] on input "text" at bounding box center [246, 181] width 83 height 16
paste input "30WFCR"
type input "30WFCR"
click at [356, 139] on div "Bulk Actions Duplicate [GEOGRAPHIC_DATA] Import CSV Export CSV" at bounding box center [519, 140] width 750 height 14
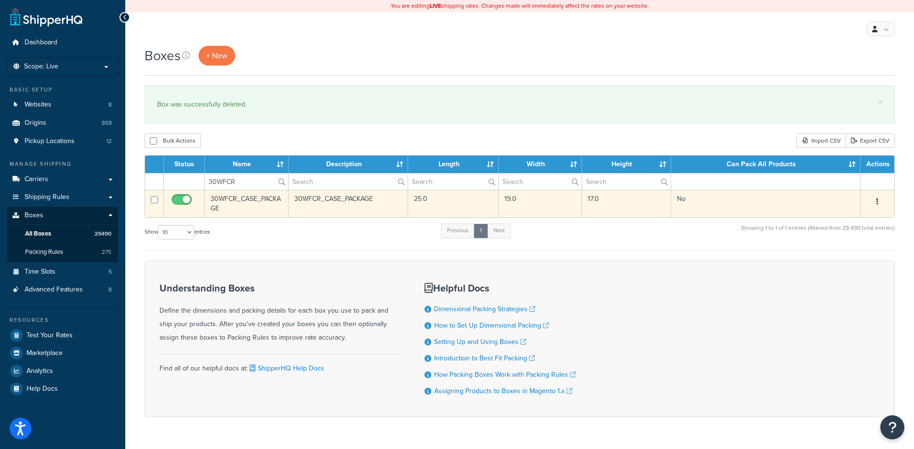
click at [874, 199] on button "button" at bounding box center [876, 201] width 13 height 15
click at [828, 255] on link "Delete" at bounding box center [845, 259] width 76 height 20
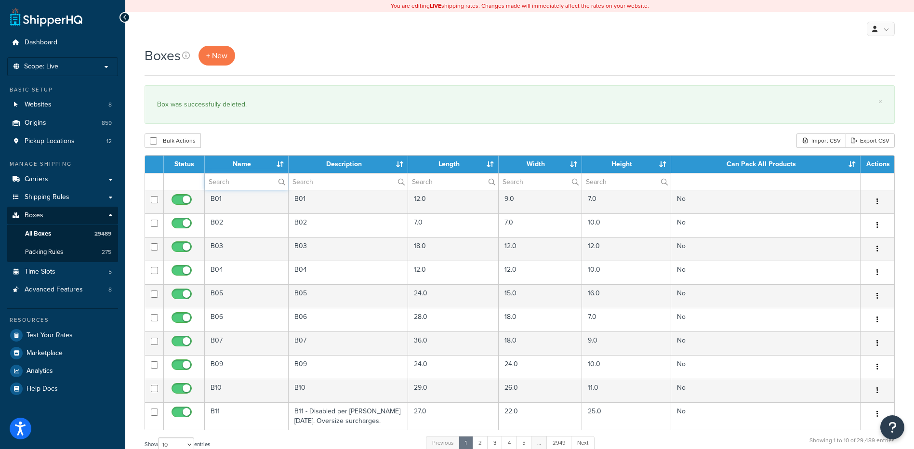
click at [248, 184] on input "text" at bounding box center [246, 181] width 83 height 16
paste input "37WS03"
type input "37WS03"
click at [286, 137] on div "Bulk Actions Duplicate [GEOGRAPHIC_DATA] Import CSV Export CSV" at bounding box center [519, 140] width 750 height 14
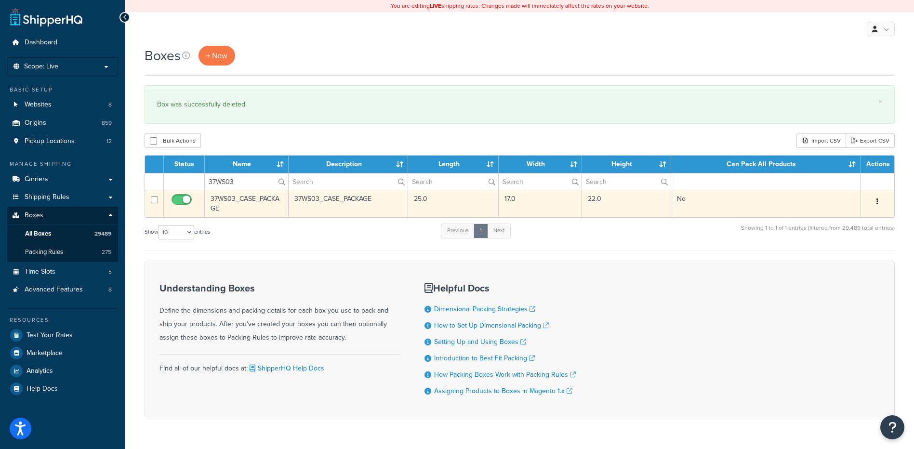
click at [875, 199] on button "button" at bounding box center [876, 201] width 13 height 15
click at [863, 259] on link "Delete" at bounding box center [845, 259] width 76 height 20
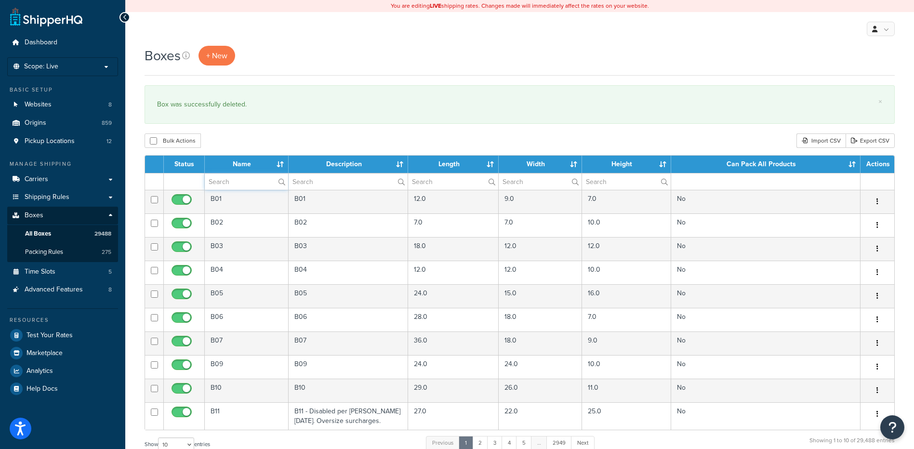
click at [248, 183] on input "text" at bounding box center [246, 181] width 83 height 16
paste input "37WS09"
type input "37WS09"
click at [278, 138] on div "Bulk Actions Duplicate [GEOGRAPHIC_DATA] Import CSV Export CSV" at bounding box center [519, 140] width 750 height 14
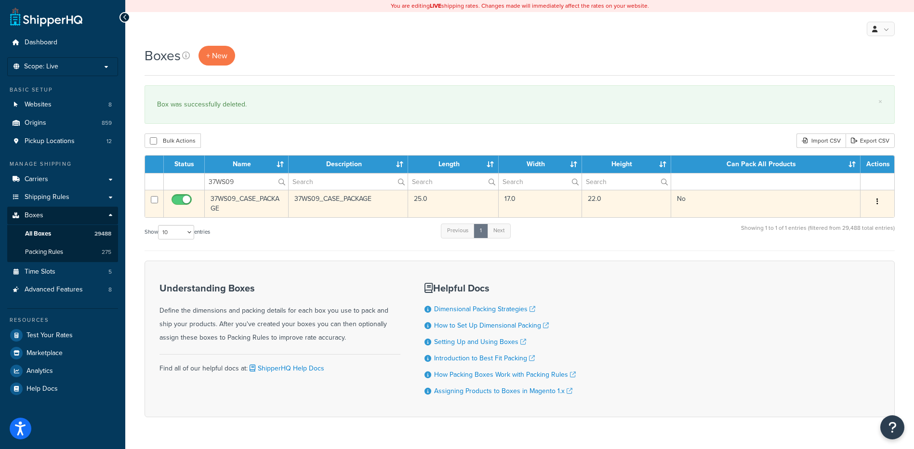
click at [876, 197] on button "button" at bounding box center [876, 201] width 13 height 15
click at [836, 256] on link "Delete" at bounding box center [845, 259] width 76 height 20
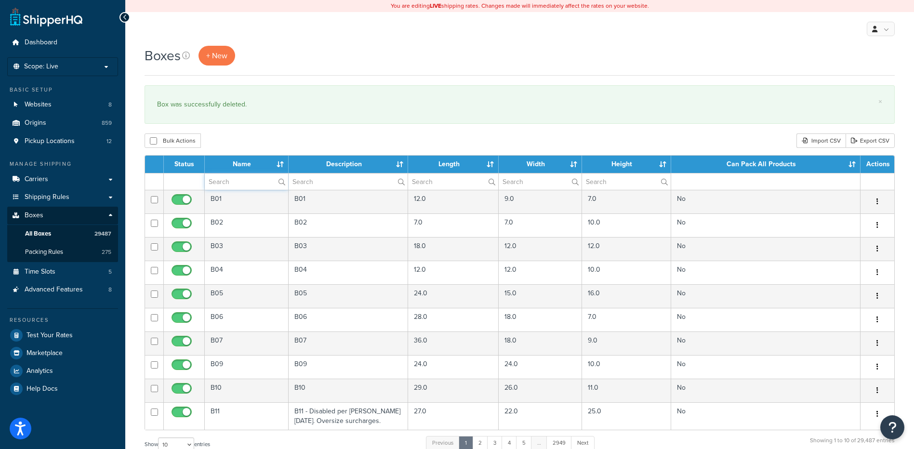
click at [242, 184] on input "text" at bounding box center [246, 181] width 83 height 16
paste input "19BFC1"
type input "19BFC1"
click at [328, 141] on div "Bulk Actions Duplicate [GEOGRAPHIC_DATA] Import CSV Export CSV" at bounding box center [519, 140] width 750 height 14
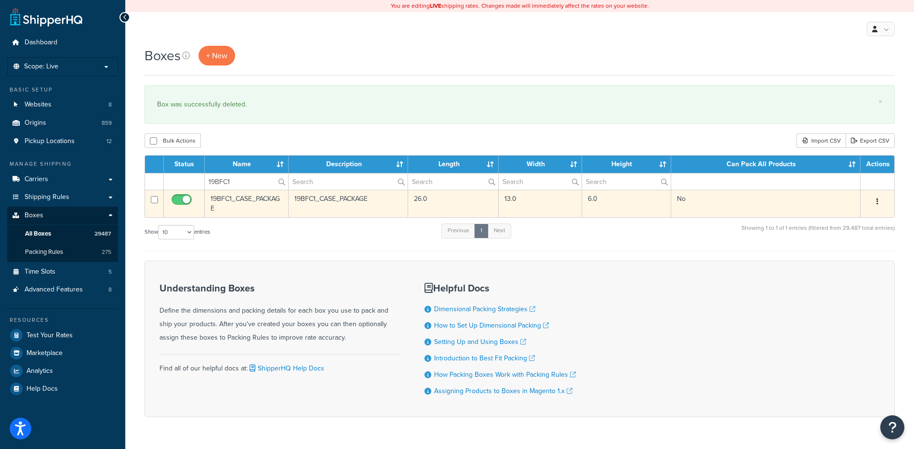
click at [876, 197] on button "button" at bounding box center [876, 201] width 13 height 15
click at [833, 261] on link "Delete" at bounding box center [845, 259] width 76 height 20
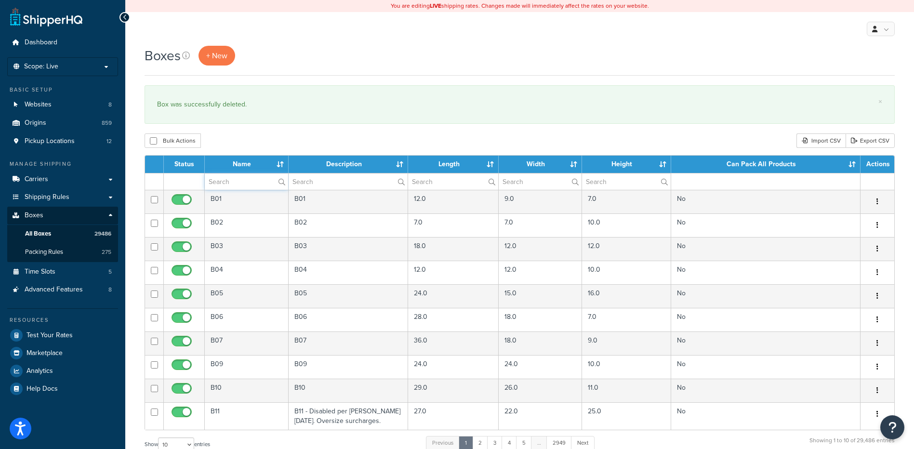
click at [222, 178] on input "text" at bounding box center [246, 181] width 83 height 16
paste input "19BFC2"
type input "19BFC2"
click at [271, 137] on div "Bulk Actions Duplicate [GEOGRAPHIC_DATA] Import CSV Export CSV" at bounding box center [519, 140] width 750 height 14
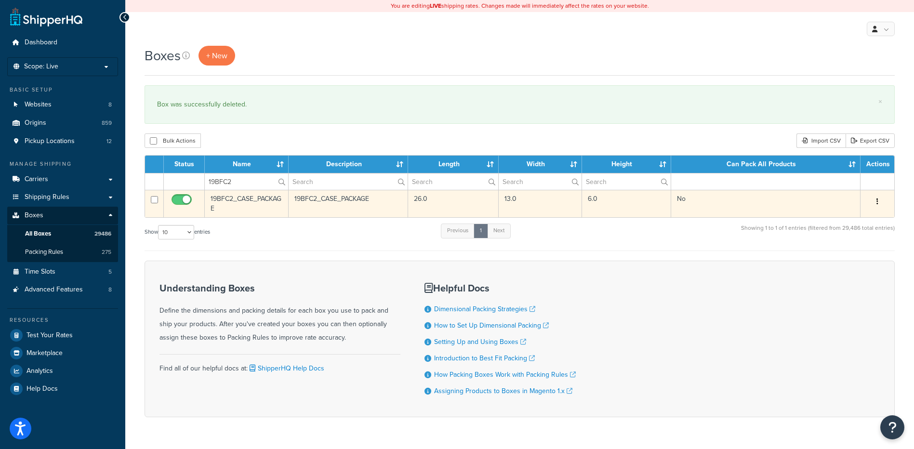
click at [879, 196] on button "button" at bounding box center [876, 201] width 13 height 15
click at [843, 261] on link "Delete" at bounding box center [845, 259] width 76 height 20
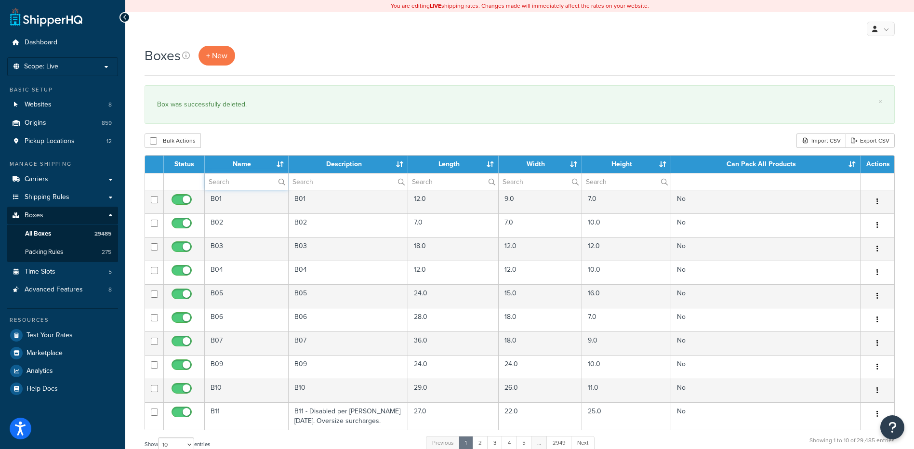
click at [251, 181] on input "text" at bounding box center [246, 181] width 83 height 16
paste input "19BFC3"
type input "19BFC3"
click at [261, 137] on div "Bulk Actions Duplicate [GEOGRAPHIC_DATA] Import CSV Export CSV" at bounding box center [519, 140] width 750 height 14
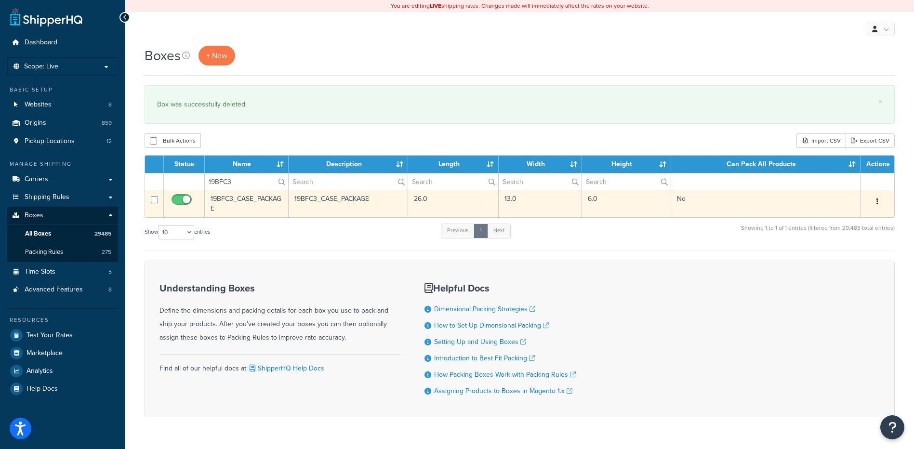
click at [878, 204] on button "button" at bounding box center [876, 201] width 13 height 15
click at [858, 261] on link "Delete" at bounding box center [845, 259] width 76 height 20
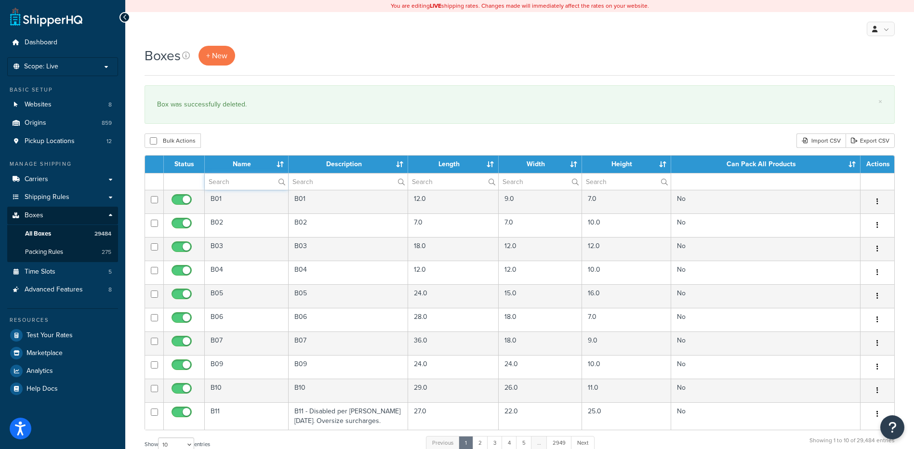
click at [233, 182] on input "text" at bounding box center [246, 181] width 83 height 16
paste input "19BFC4"
type input "19BFC4"
click at [276, 141] on div "Bulk Actions Duplicate [GEOGRAPHIC_DATA] Import CSV Export CSV" at bounding box center [519, 140] width 750 height 14
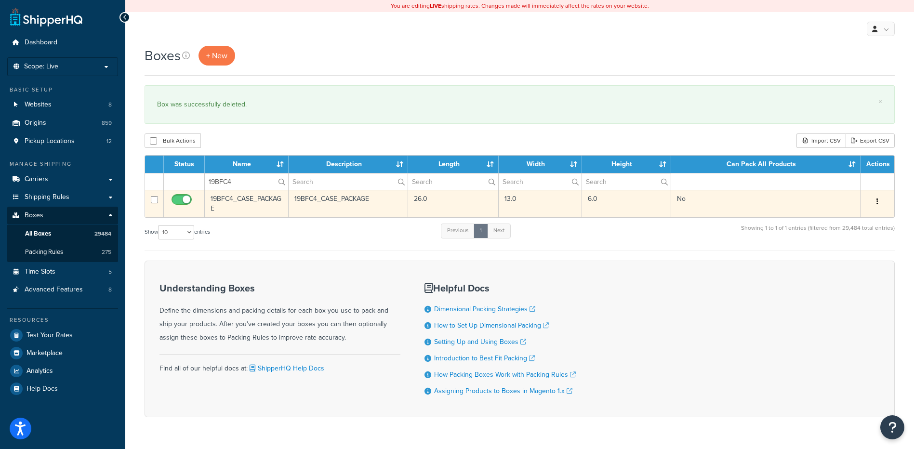
click at [879, 204] on button "button" at bounding box center [876, 201] width 13 height 15
click at [847, 260] on link "Delete" at bounding box center [845, 259] width 76 height 20
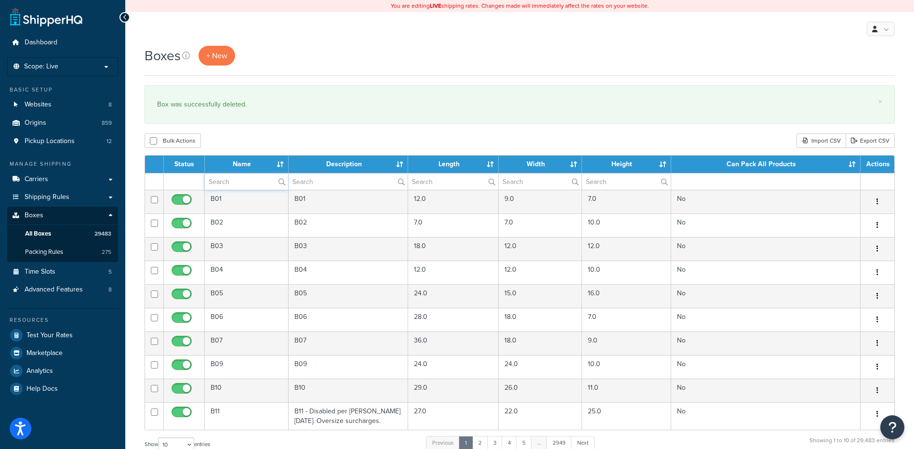
click at [224, 181] on input "text" at bounding box center [246, 181] width 83 height 16
paste input "19BFC5"
type input "19BFC5"
click at [258, 148] on div "Bulk Actions Duplicate Delete Import CSV Export CSV" at bounding box center [519, 140] width 750 height 14
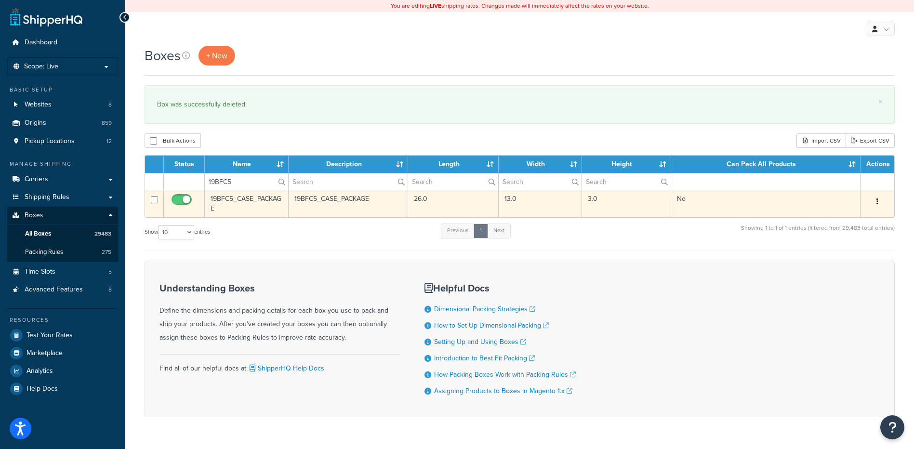
click at [879, 208] on button "button" at bounding box center [876, 201] width 13 height 15
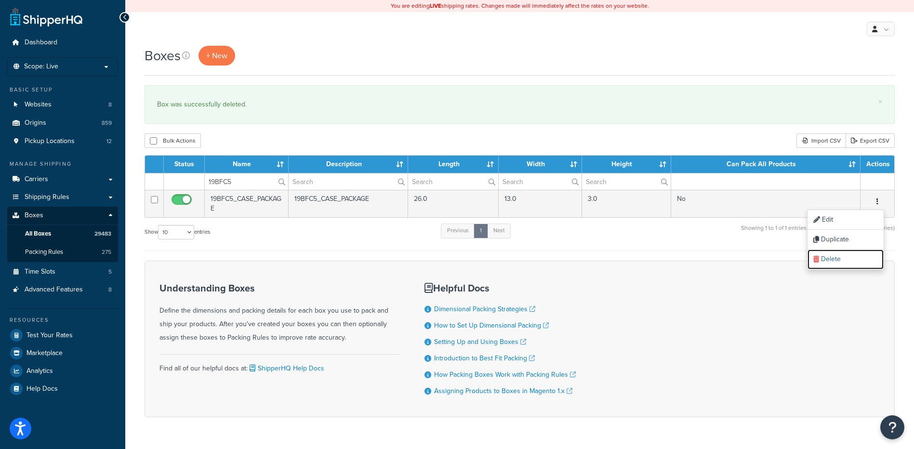
click at [832, 259] on link "Delete" at bounding box center [845, 259] width 76 height 20
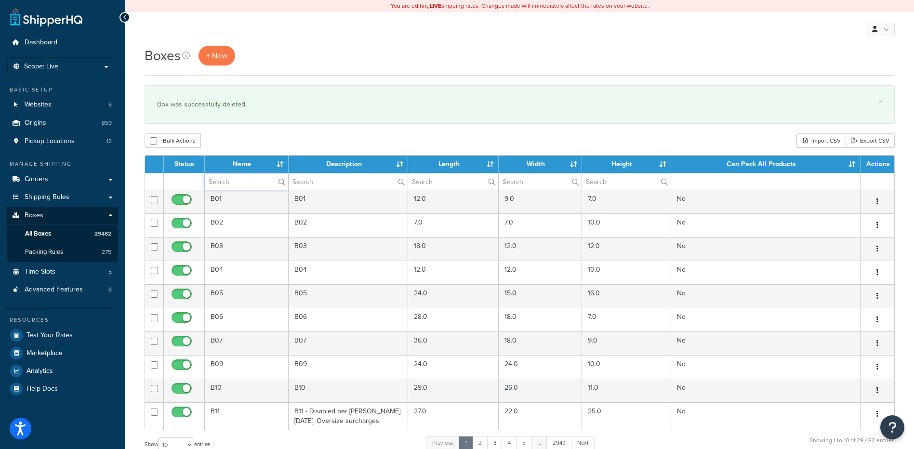
click at [246, 185] on input "text" at bounding box center [246, 181] width 83 height 16
paste input "30W10E"
type input "30W10E"
click at [283, 121] on div "× Box was successfully deleted." at bounding box center [519, 104] width 750 height 39
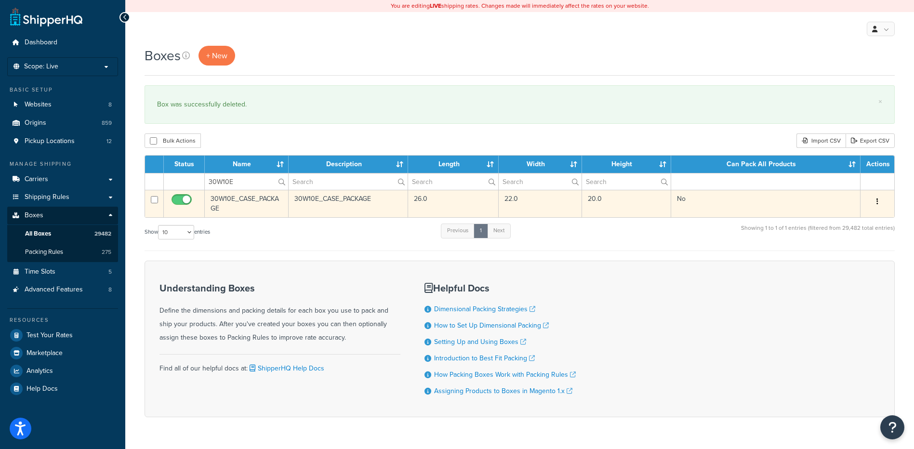
click at [879, 200] on button "button" at bounding box center [876, 201] width 13 height 15
click at [834, 255] on link "Delete" at bounding box center [845, 259] width 76 height 20
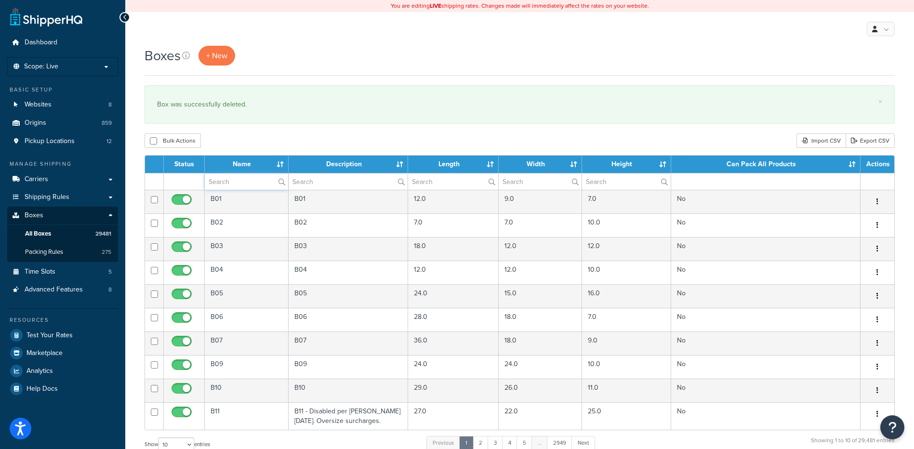
click at [228, 184] on input "text" at bounding box center [246, 181] width 83 height 16
paste input "37WP02"
type input "37WP02"
click at [298, 140] on div "Bulk Actions Duplicate [GEOGRAPHIC_DATA] Import CSV Export CSV" at bounding box center [519, 140] width 750 height 14
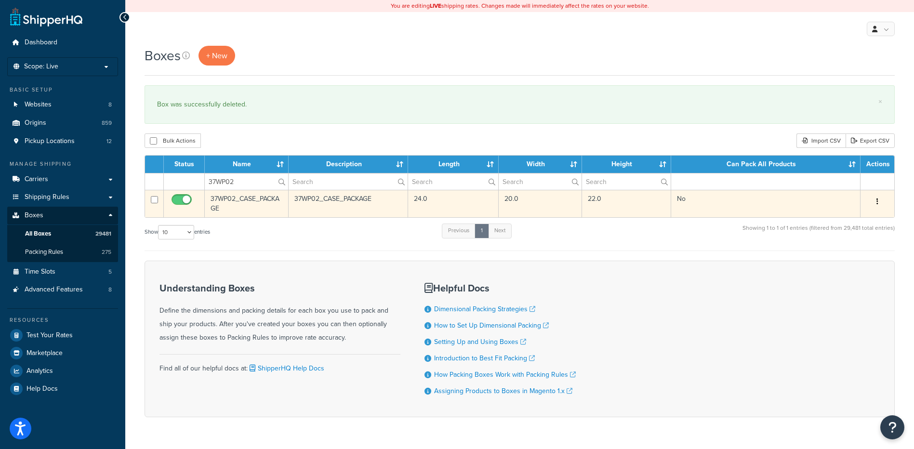
click at [873, 201] on button "button" at bounding box center [876, 201] width 13 height 15
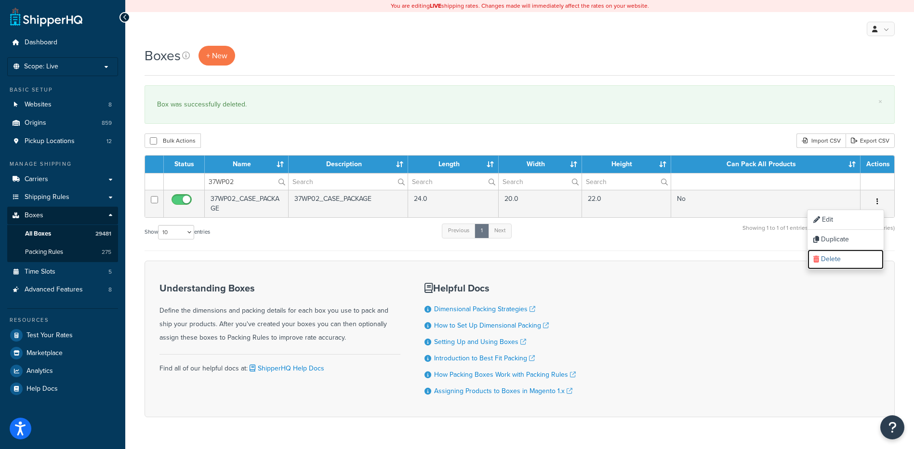
click at [825, 259] on link "Delete" at bounding box center [845, 259] width 76 height 20
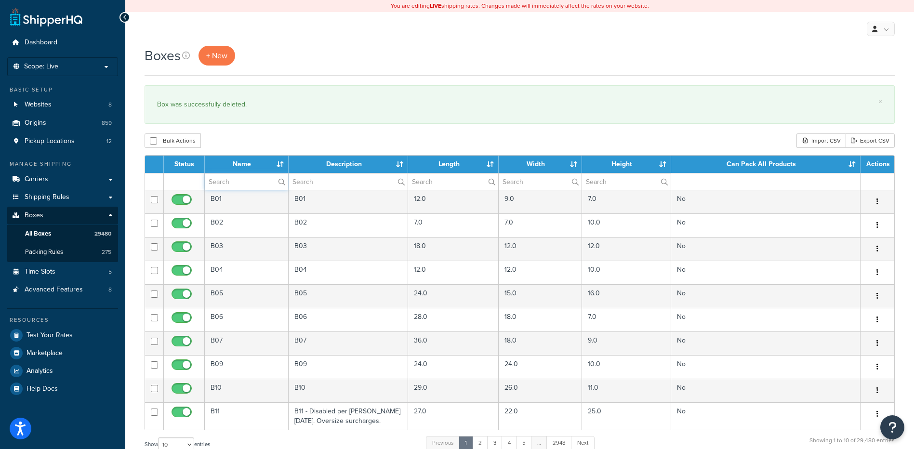
click at [214, 177] on input "text" at bounding box center [246, 181] width 83 height 16
paste input "37WP05"
type input "37WP05"
drag, startPoint x: 307, startPoint y: 139, endPoint x: 305, endPoint y: 144, distance: 5.2
click at [307, 141] on div "Bulk Actions Duplicate [GEOGRAPHIC_DATA] Import CSV Export CSV" at bounding box center [519, 140] width 750 height 14
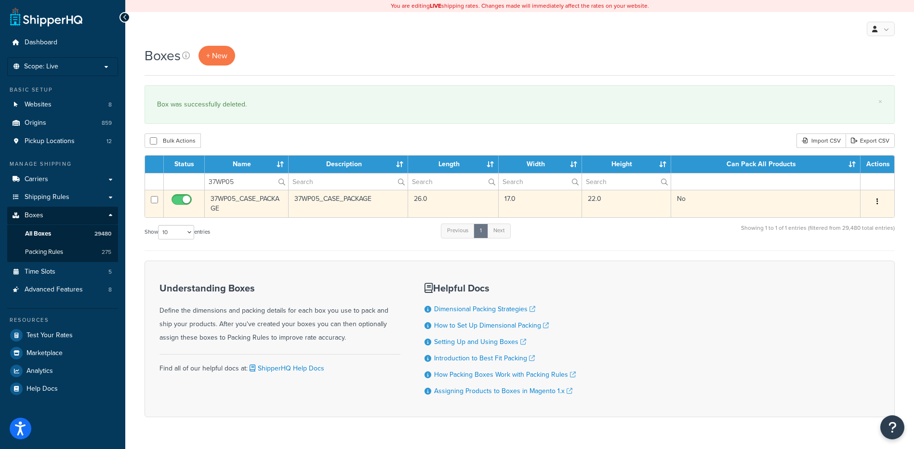
click at [874, 201] on button "button" at bounding box center [876, 201] width 13 height 15
click at [836, 258] on link "Delete" at bounding box center [845, 259] width 76 height 20
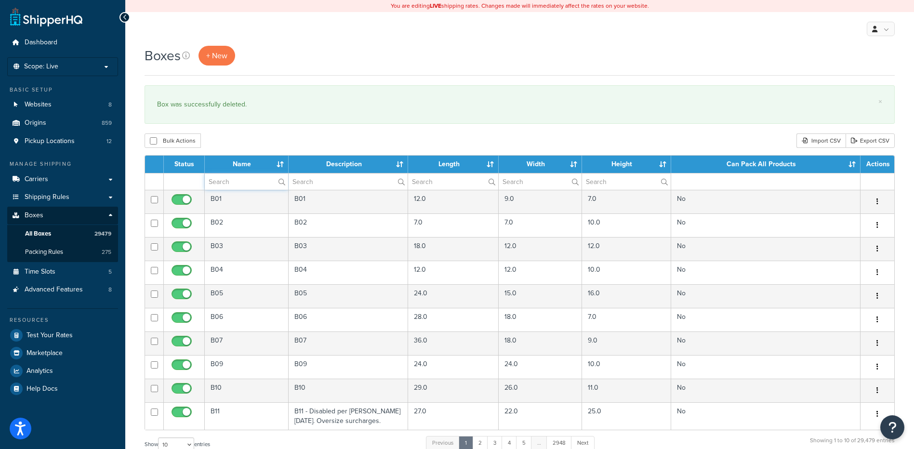
click at [229, 178] on input "text" at bounding box center [246, 181] width 83 height 16
paste input "37WP05"
click at [289, 138] on div "Bulk Actions Duplicate [GEOGRAPHIC_DATA] Import CSV Export CSV" at bounding box center [519, 140] width 750 height 14
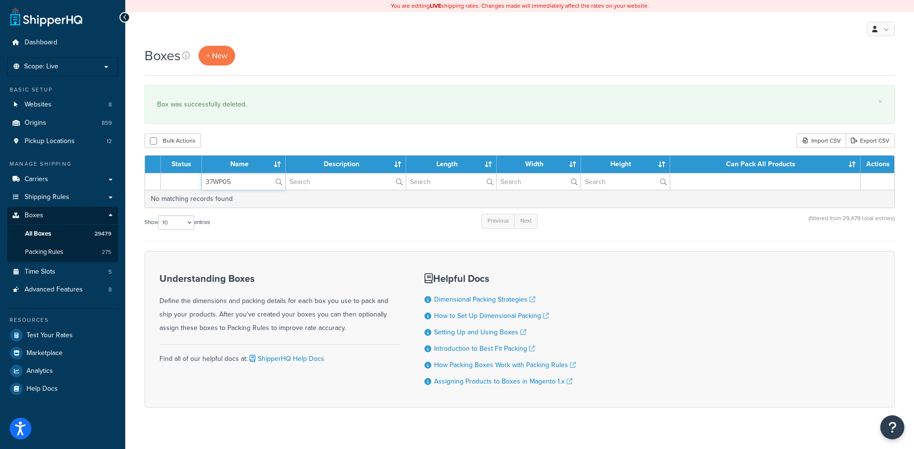
drag, startPoint x: 242, startPoint y: 183, endPoint x: 197, endPoint y: 185, distance: 44.8
click at [197, 185] on tr "37WP05" at bounding box center [519, 181] width 749 height 17
paste input "26WFU1"
type input "26WFU1"
click at [262, 144] on div "Bulk Actions Duplicate [GEOGRAPHIC_DATA] Import CSV Export CSV" at bounding box center [519, 140] width 750 height 14
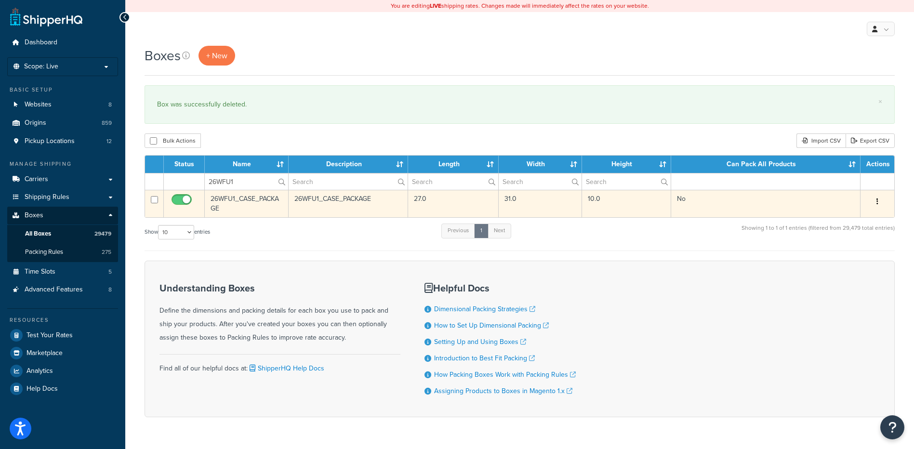
click at [879, 203] on button "button" at bounding box center [876, 201] width 13 height 15
click at [835, 259] on link "Delete" at bounding box center [845, 259] width 76 height 20
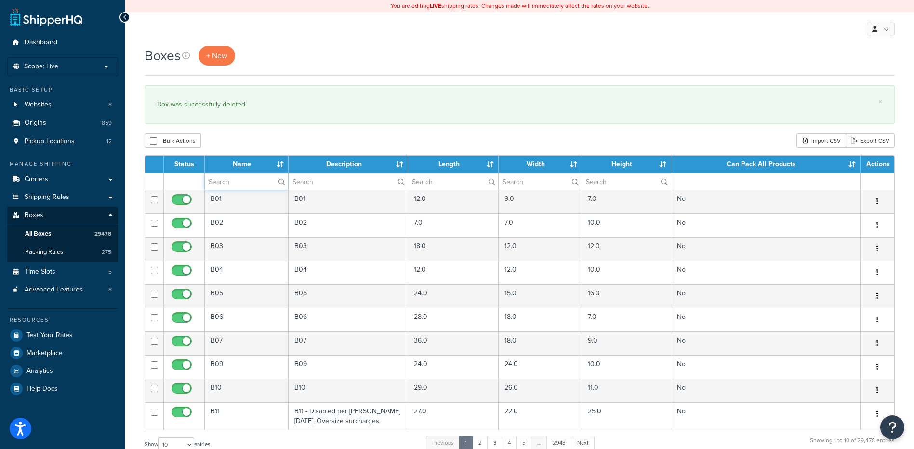
paste input "26WFU1"
click at [258, 138] on div "Bulk Actions Duplicate [GEOGRAPHIC_DATA] Import CSV Export CSV" at bounding box center [519, 140] width 750 height 14
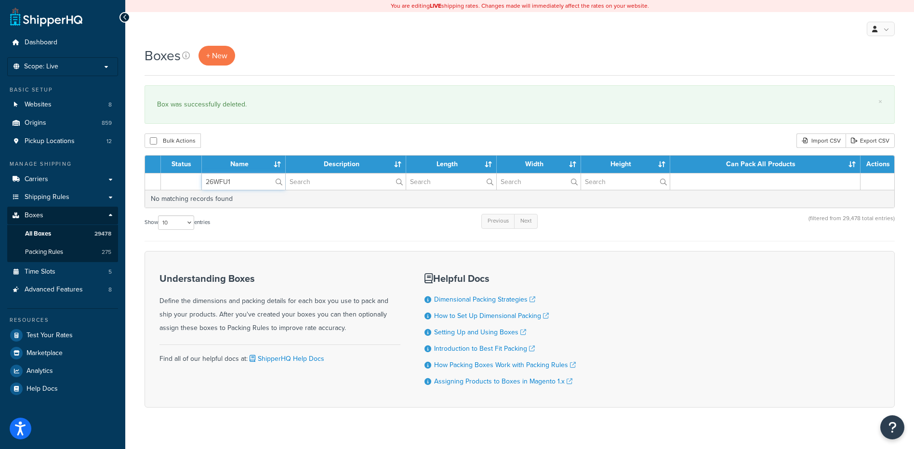
drag, startPoint x: 210, startPoint y: 183, endPoint x: 197, endPoint y: 183, distance: 12.5
click at [197, 183] on tr "26WFU1" at bounding box center [519, 181] width 749 height 17
paste input "2"
type input "26WFU2"
click at [300, 135] on div "Bulk Actions Duplicate [GEOGRAPHIC_DATA] Import CSV Export CSV" at bounding box center [519, 140] width 750 height 14
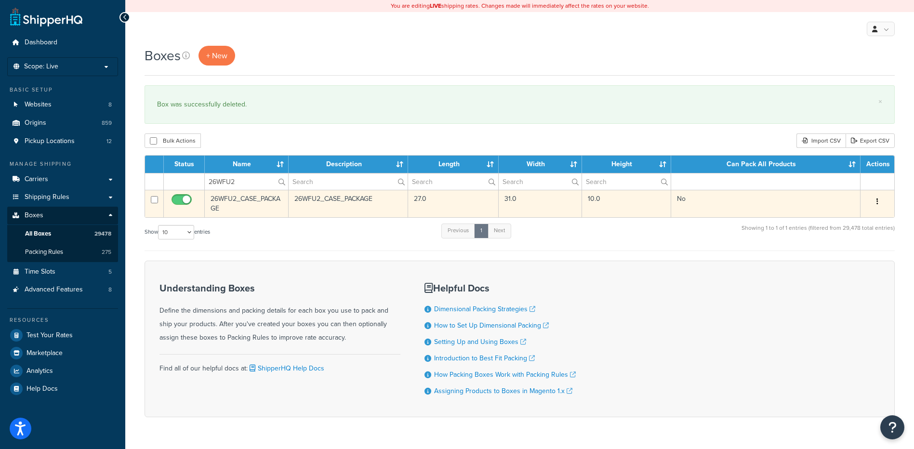
click at [870, 199] on button "button" at bounding box center [876, 201] width 13 height 15
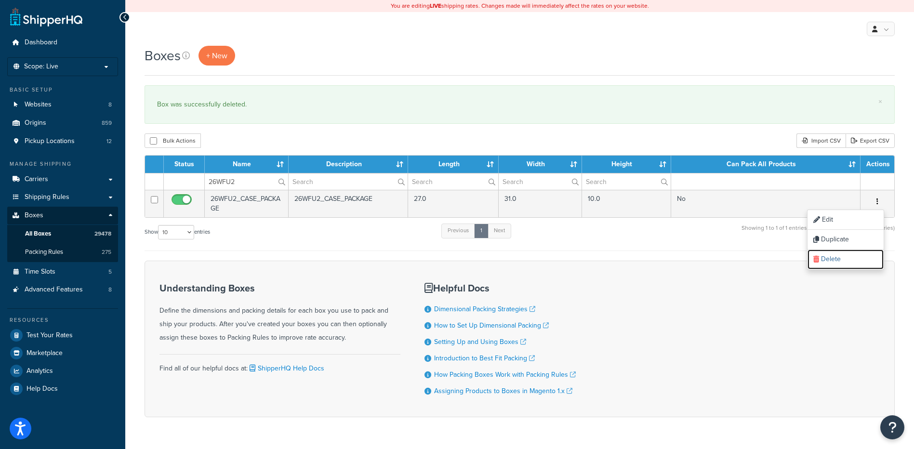
drag, startPoint x: 847, startPoint y: 261, endPoint x: 504, endPoint y: 28, distance: 414.9
click at [847, 261] on link "Delete" at bounding box center [845, 259] width 76 height 20
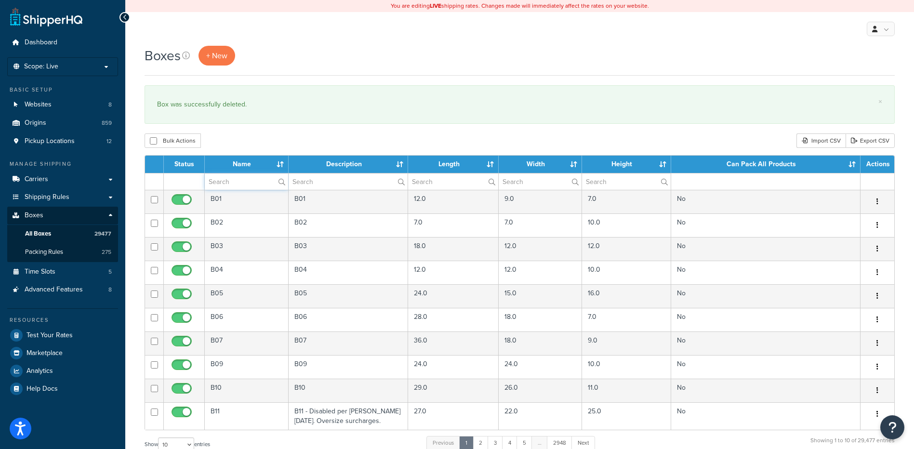
click at [246, 183] on input "text" at bounding box center [246, 181] width 83 height 16
paste input "56BSP5"
type input "56BSP5"
click at [664, 143] on div "Bulk Actions Duplicate [GEOGRAPHIC_DATA] Import CSV Export CSV" at bounding box center [519, 140] width 750 height 14
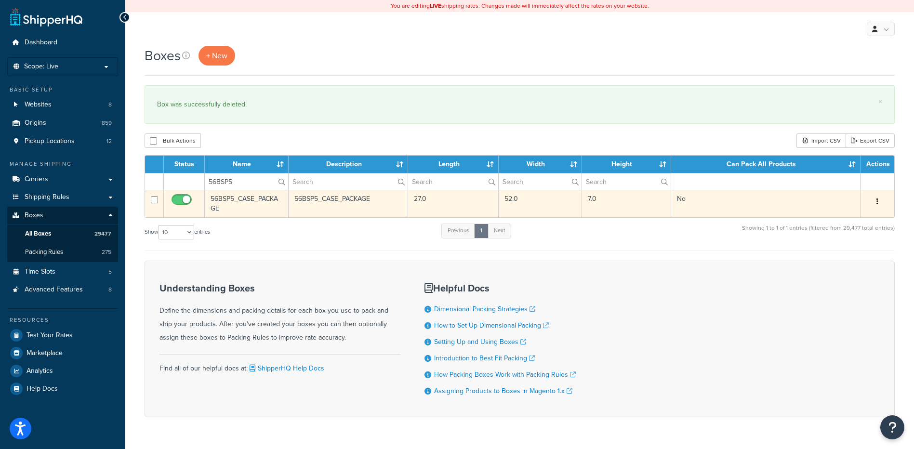
click at [872, 202] on button "button" at bounding box center [876, 201] width 13 height 15
click at [847, 262] on link "Delete" at bounding box center [845, 259] width 76 height 20
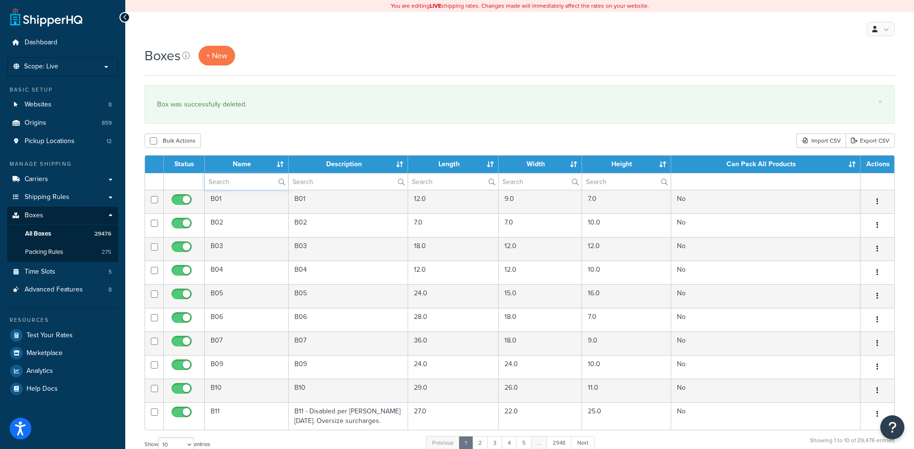
click at [248, 182] on input "text" at bounding box center [246, 181] width 83 height 16
paste input "67W01X"
type input "67W01X"
click at [297, 140] on div "Bulk Actions Duplicate [GEOGRAPHIC_DATA] Import CSV Export CSV" at bounding box center [519, 140] width 750 height 14
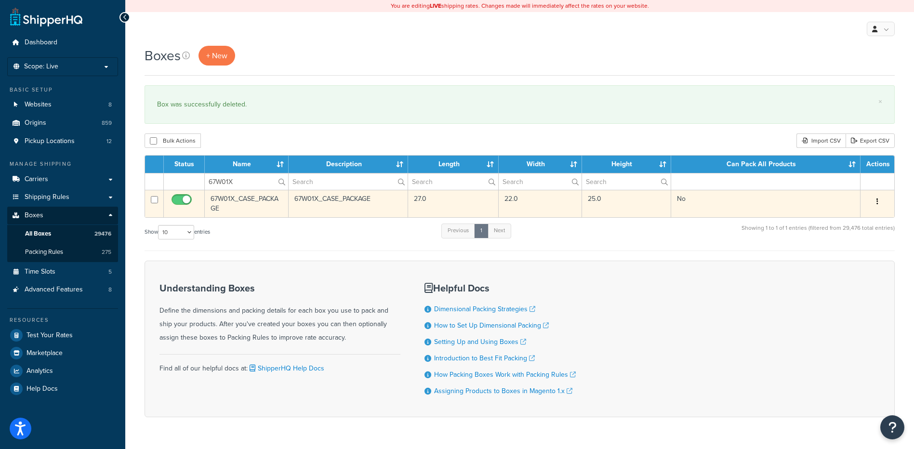
click at [874, 199] on button "button" at bounding box center [876, 201] width 13 height 15
click at [842, 261] on link "Delete" at bounding box center [845, 259] width 76 height 20
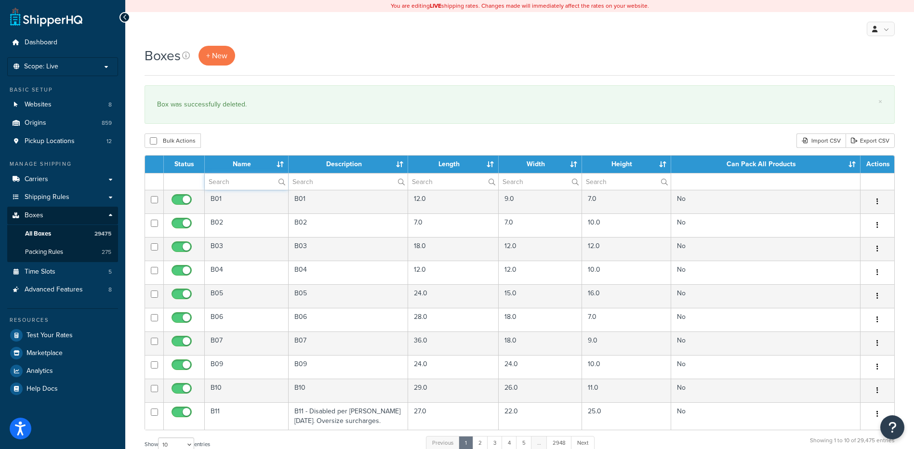
click at [226, 184] on input "text" at bounding box center [246, 181] width 83 height 16
paste input "67W01X"
type input "67W01X"
click at [271, 147] on div "Bulk Actions Duplicate [GEOGRAPHIC_DATA] Import CSV Export CSV" at bounding box center [519, 140] width 750 height 14
